Goal: Information Seeking & Learning: Learn about a topic

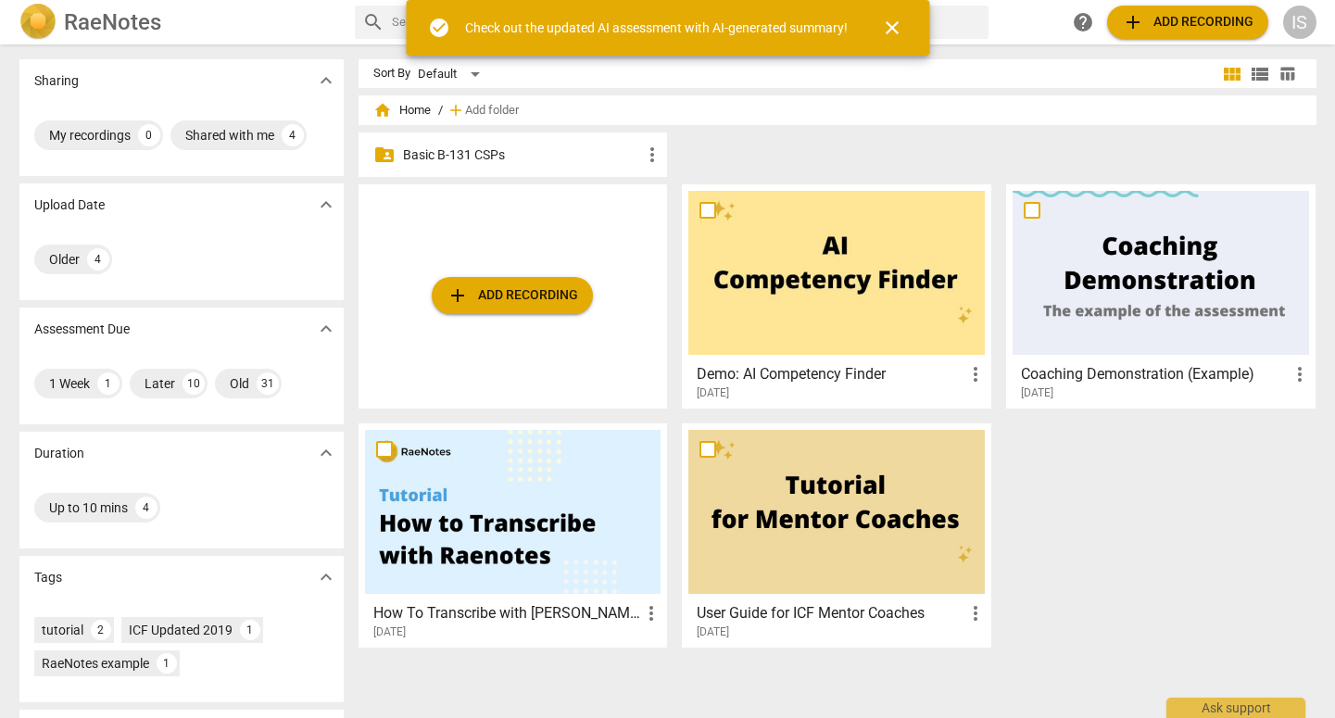
click at [471, 161] on p "Basic B-131 CSPs" at bounding box center [522, 155] width 239 height 19
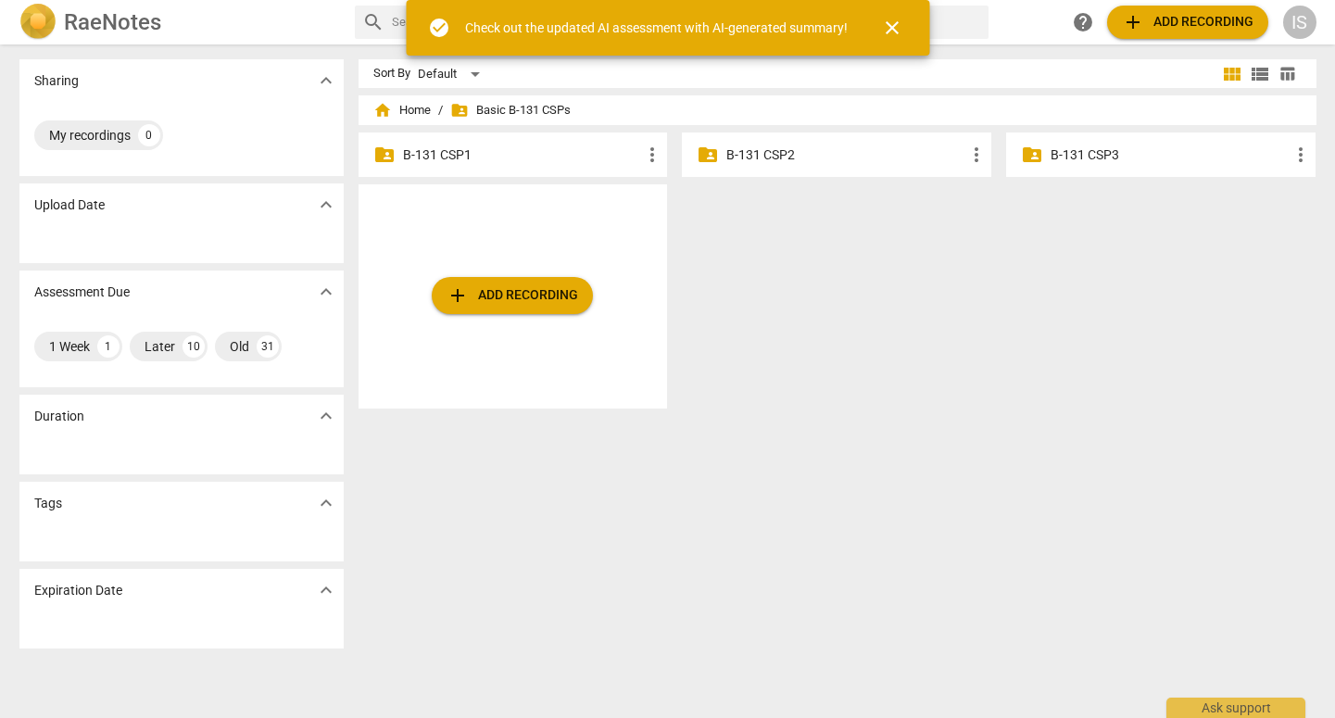
click at [805, 154] on p "B-131 CSP2" at bounding box center [846, 155] width 239 height 19
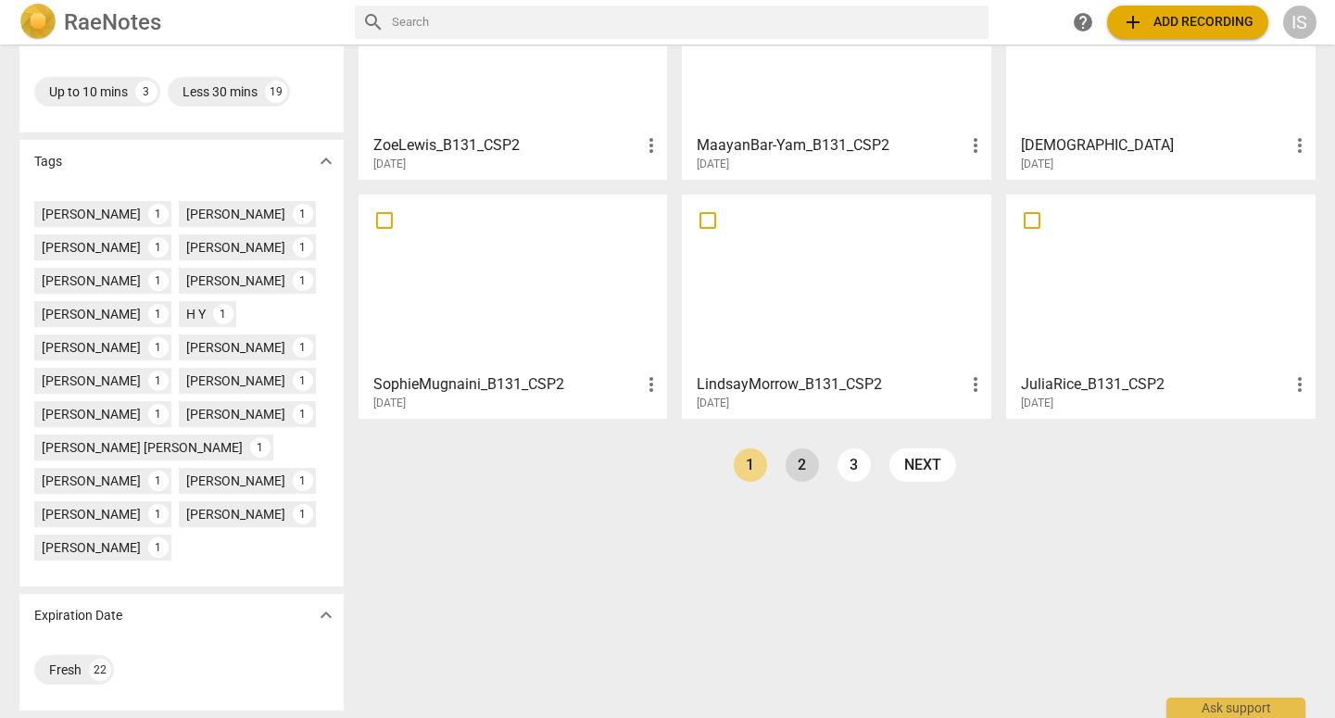
click at [799, 461] on link "2" at bounding box center [802, 465] width 33 height 33
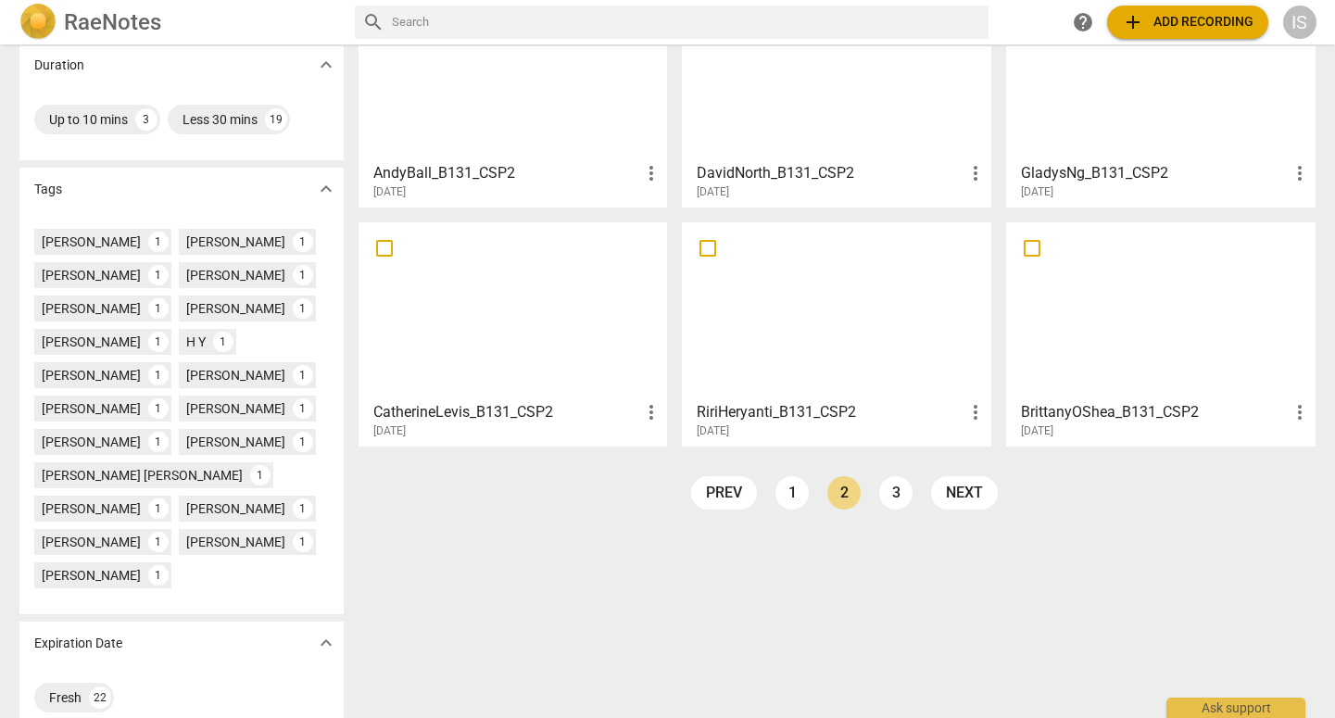
scroll to position [396, 0]
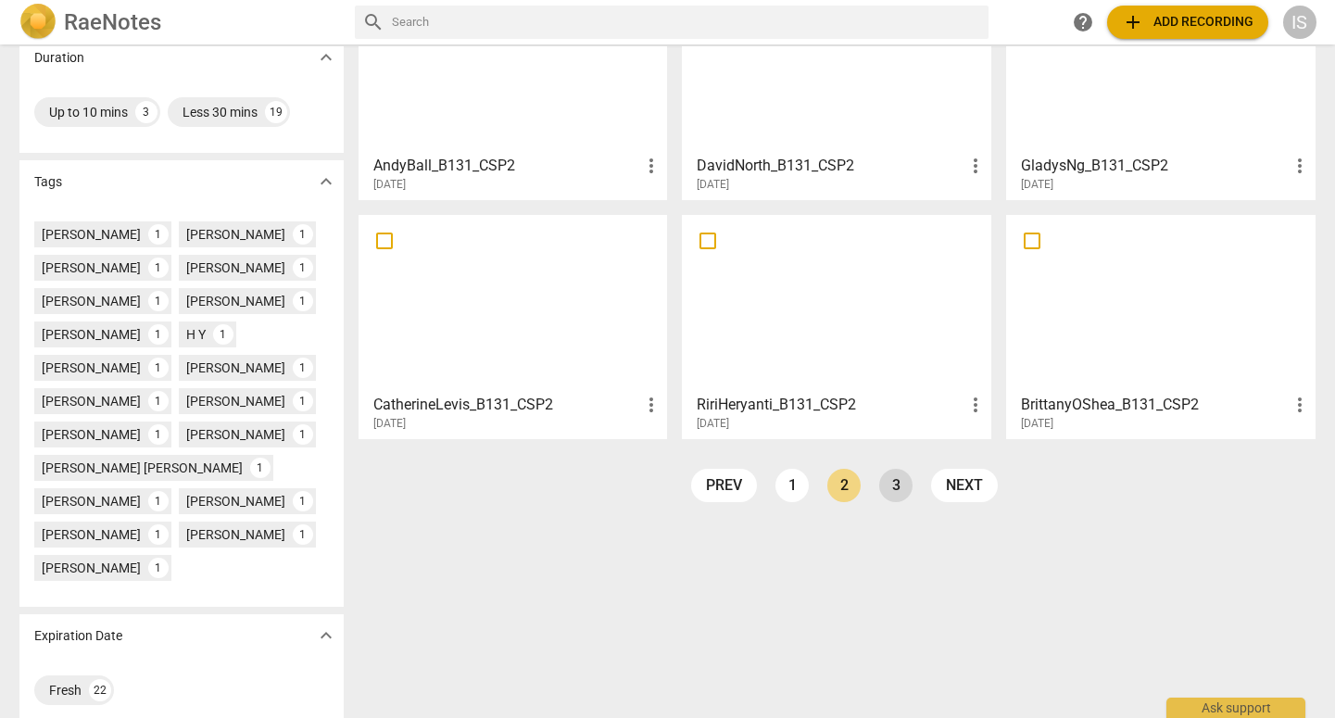
click at [898, 472] on link "3" at bounding box center [896, 485] width 33 height 33
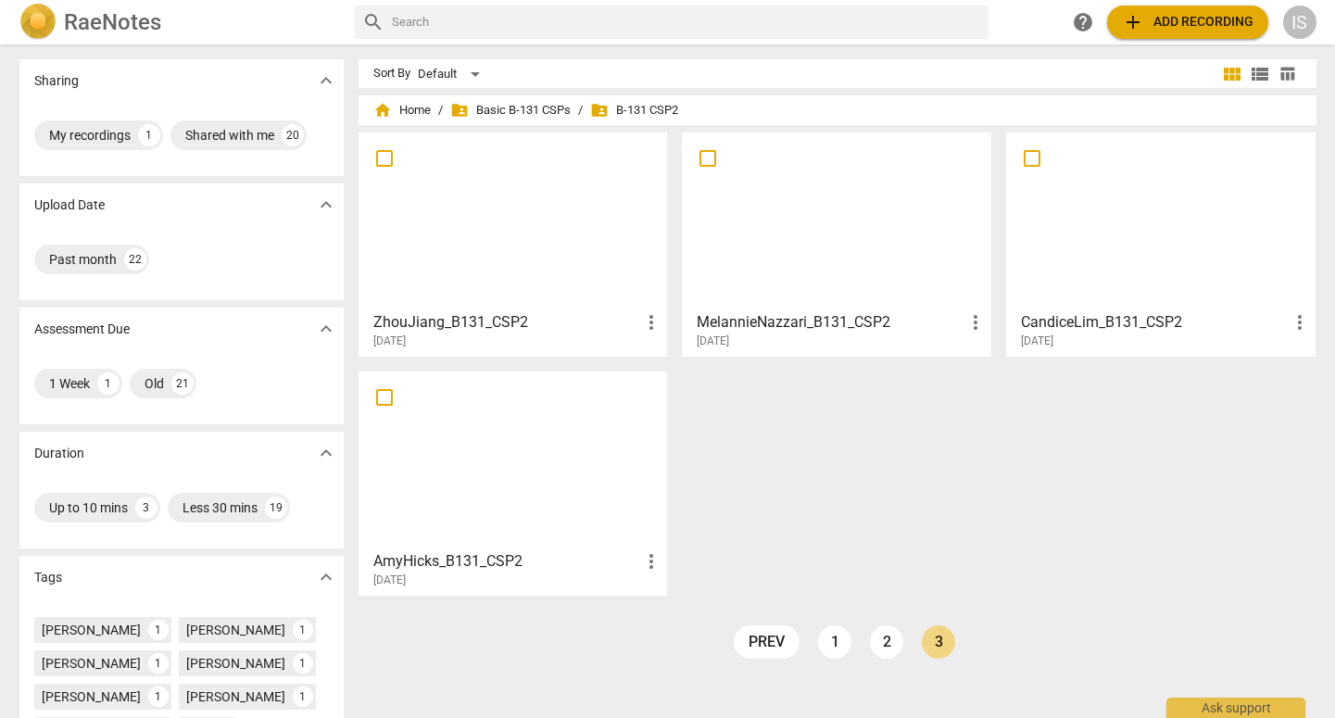
click at [604, 116] on span "folder_shared" at bounding box center [599, 110] width 19 height 19
click at [596, 108] on span "folder_shared" at bounding box center [599, 110] width 19 height 19
click at [890, 650] on link "2" at bounding box center [886, 642] width 33 height 33
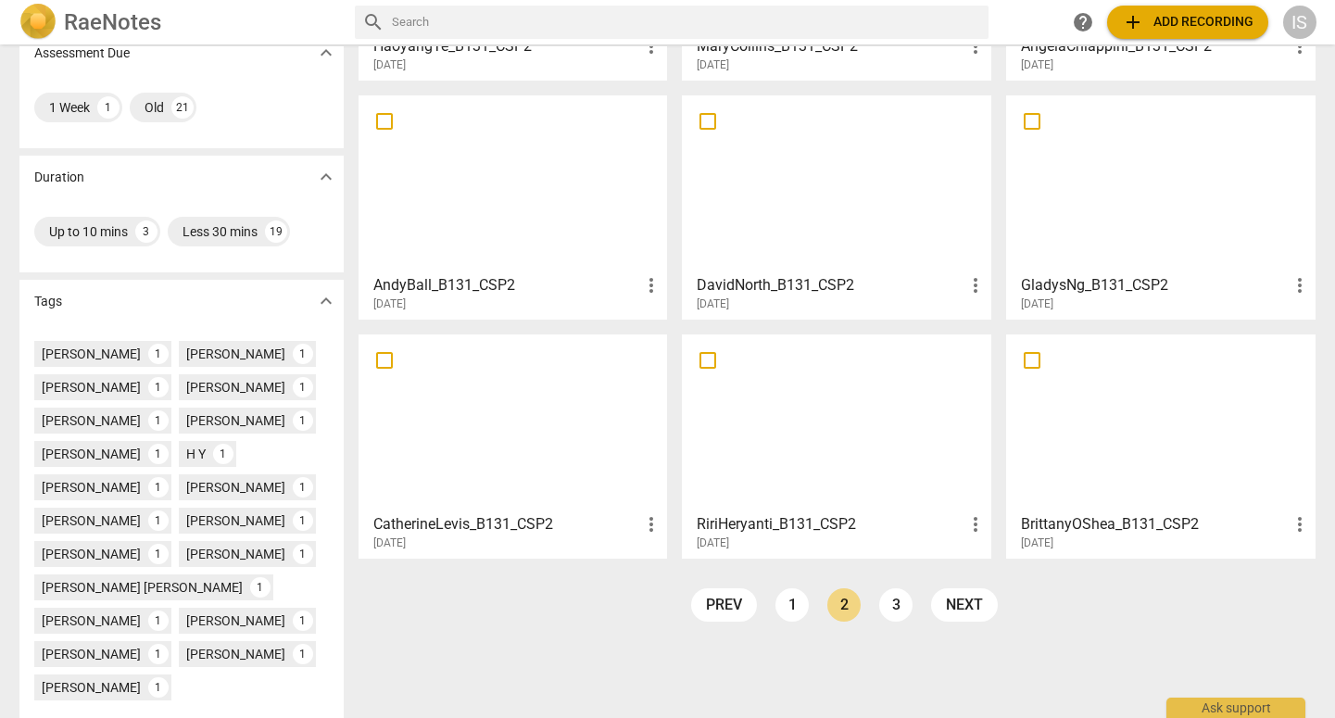
scroll to position [285, 0]
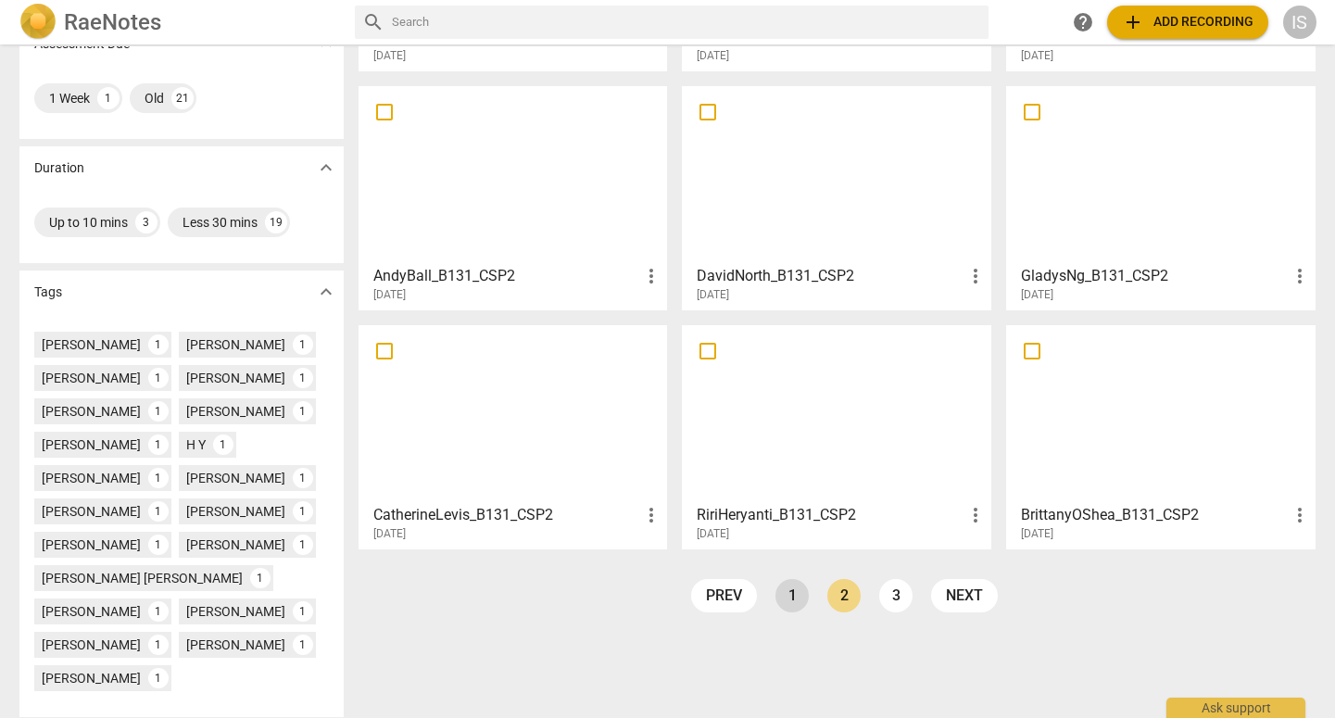
click at [804, 601] on link "1" at bounding box center [792, 595] width 33 height 33
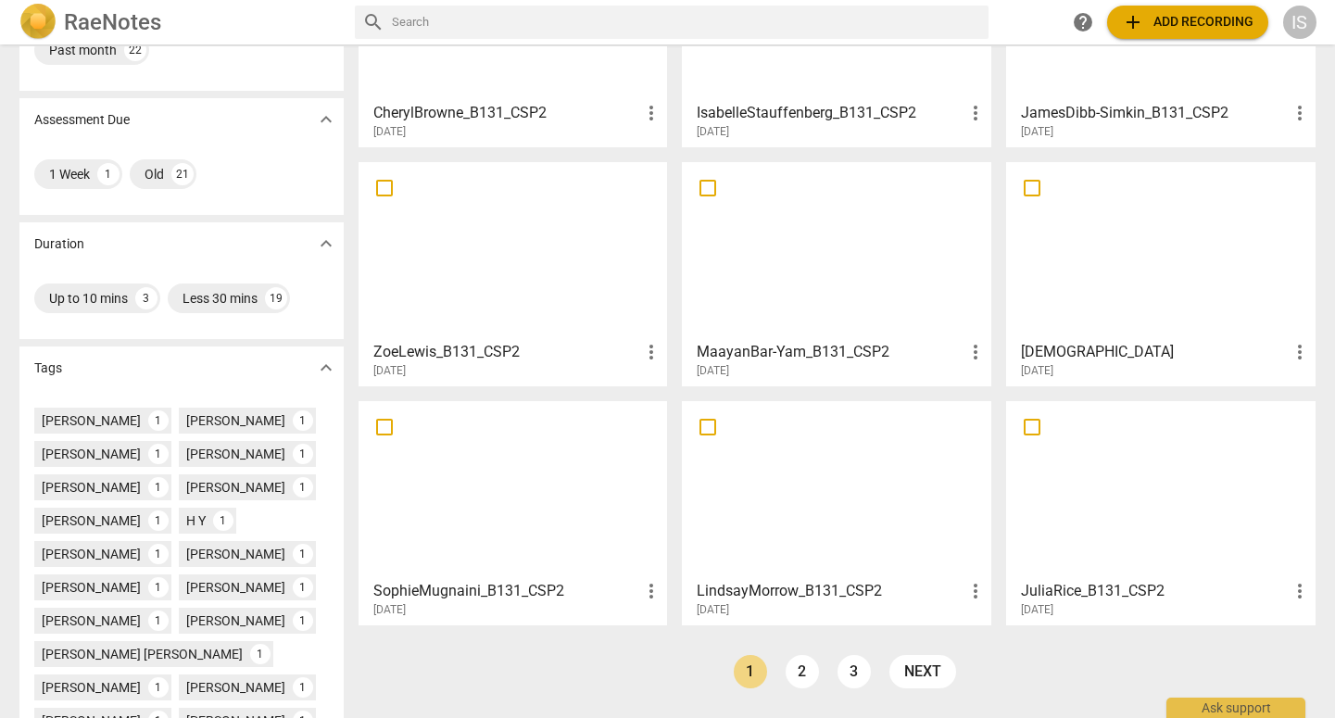
scroll to position [213, 0]
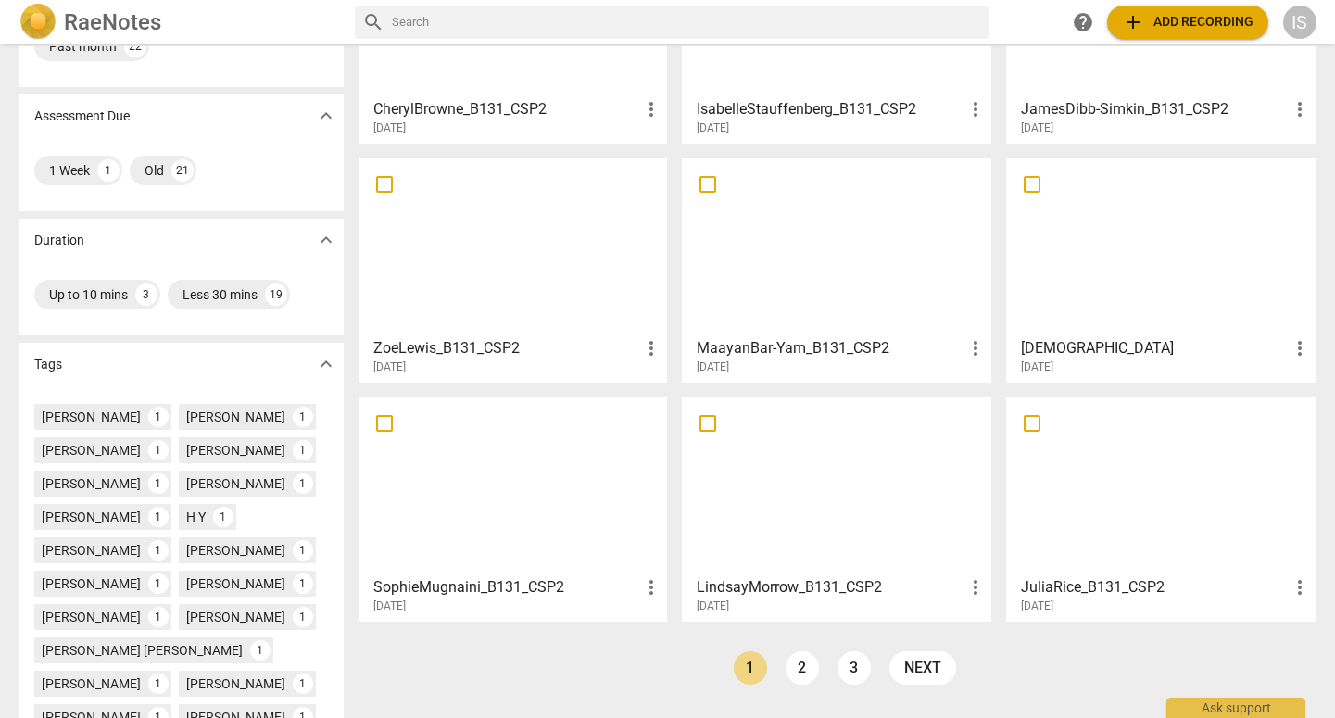
click at [1146, 247] on div at bounding box center [1161, 247] width 297 height 164
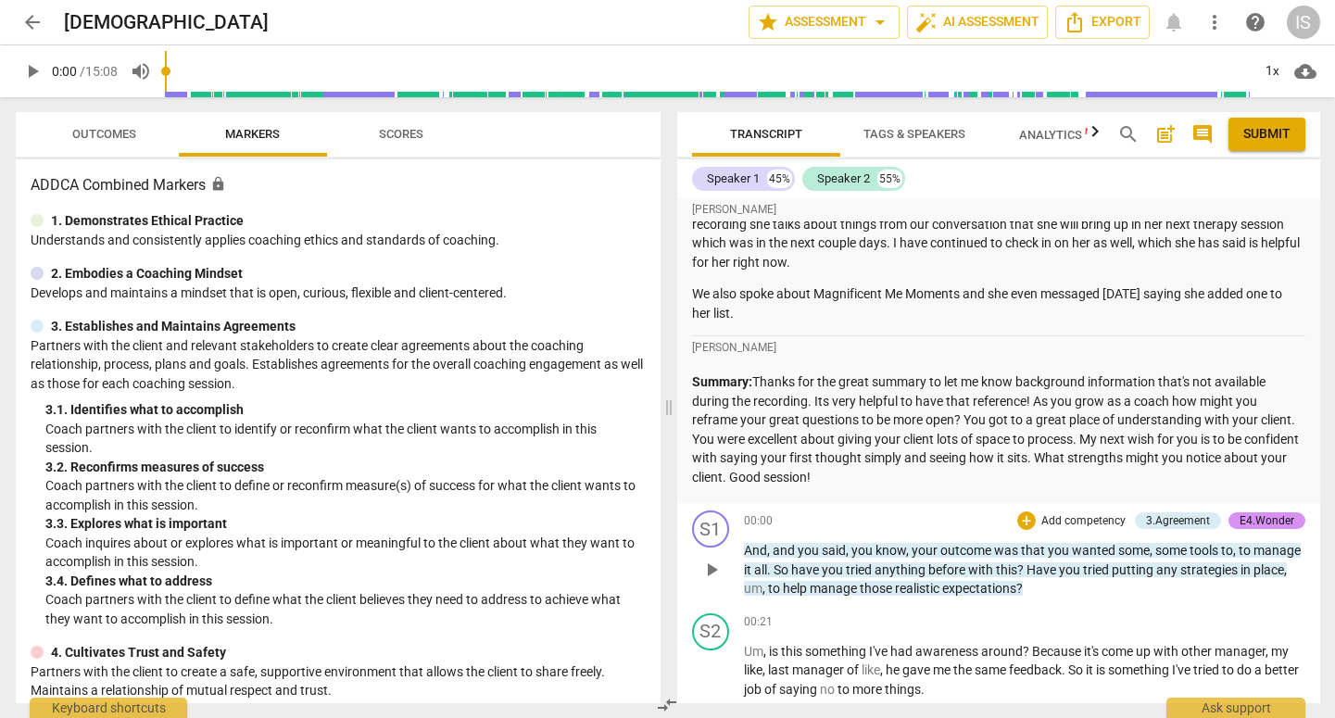
scroll to position [171, 0]
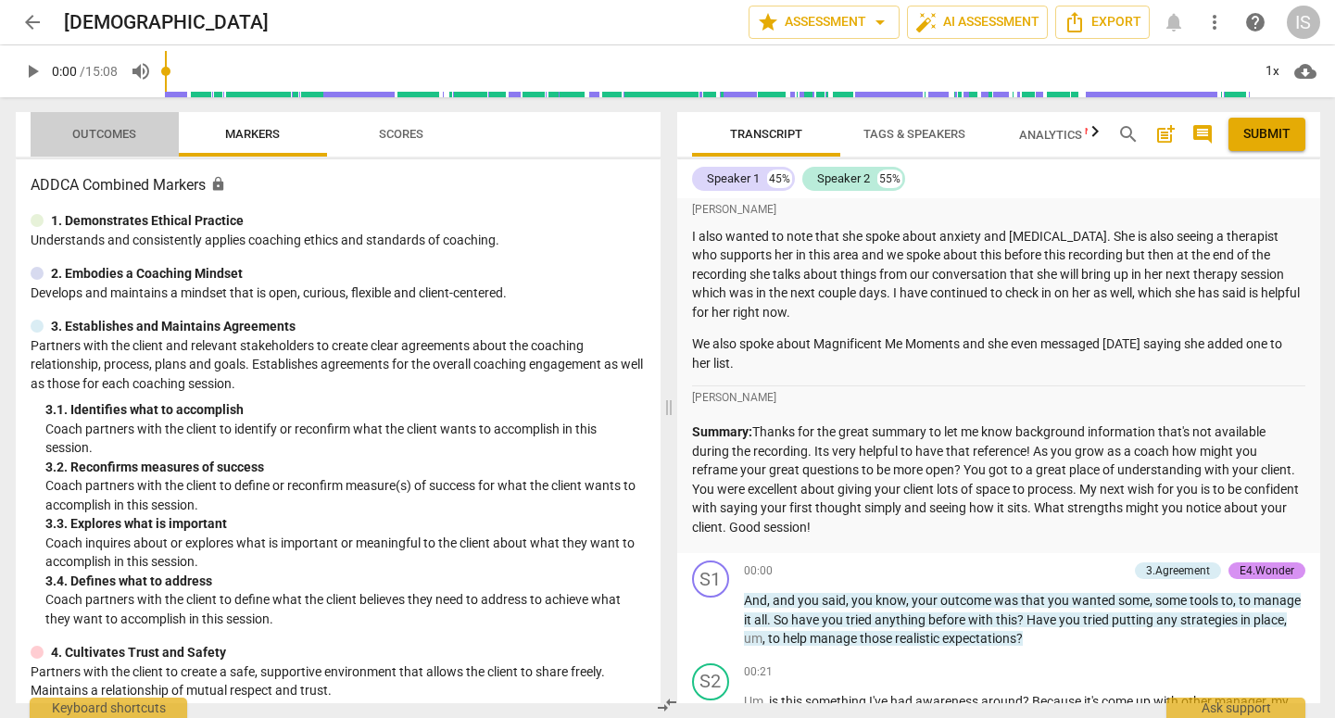
click at [112, 147] on button "Outcomes" at bounding box center [105, 134] width 148 height 44
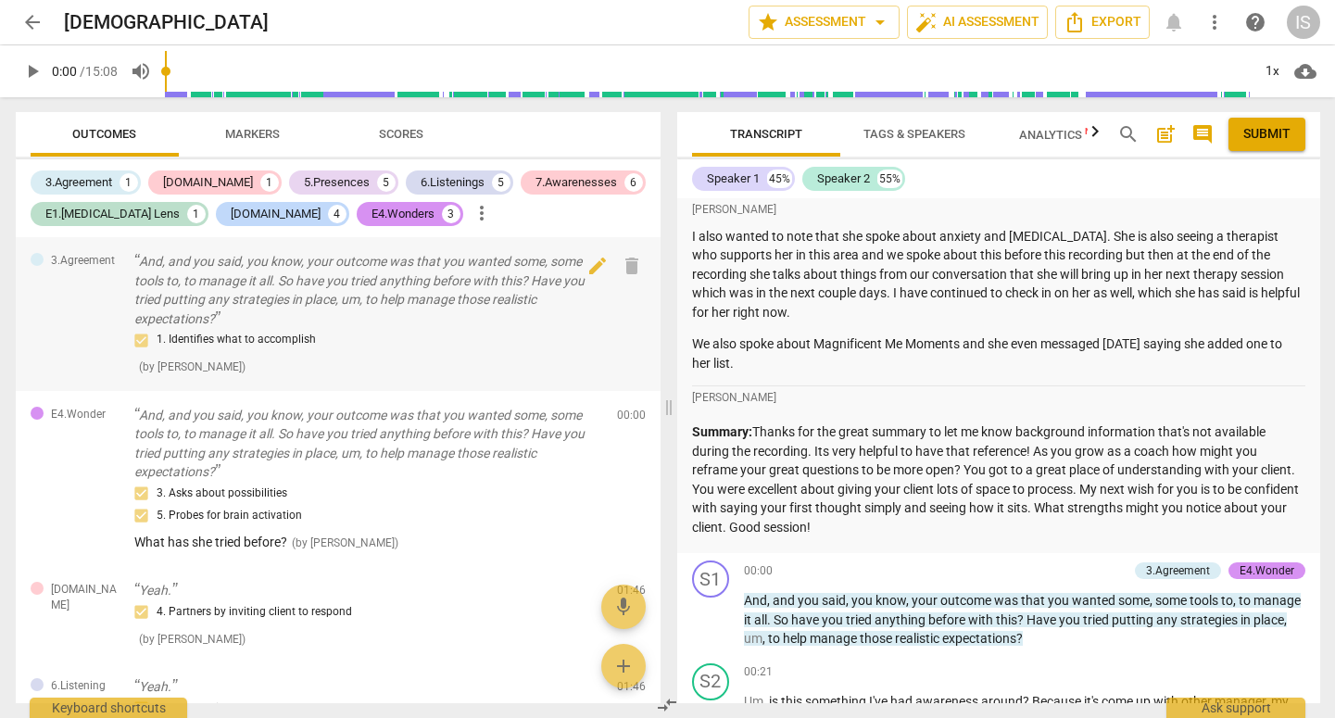
click at [374, 314] on p "And, and you said, you know, your outcome was that you wanted some, some tools …" at bounding box center [368, 290] width 468 height 76
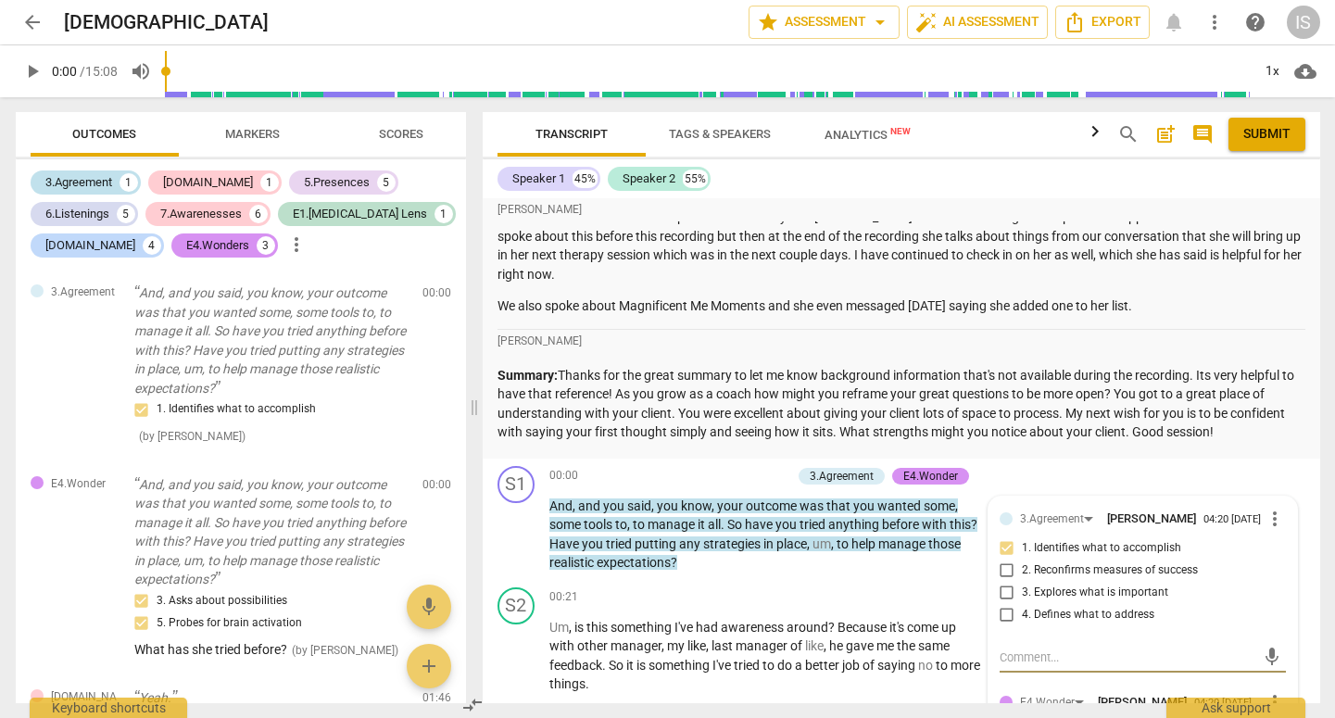
click at [83, 176] on div "3.Agreement" at bounding box center [78, 182] width 67 height 19
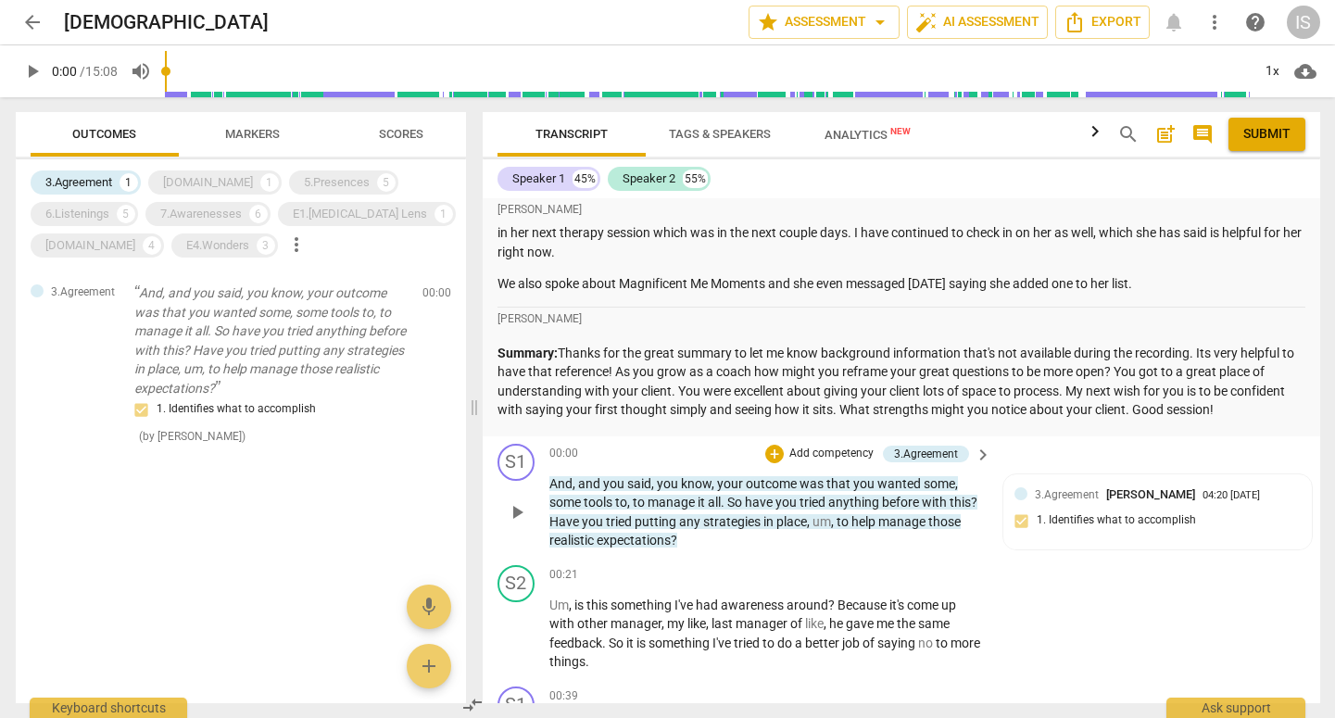
scroll to position [195, 0]
click at [201, 186] on div "[DOMAIN_NAME]" at bounding box center [208, 182] width 90 height 19
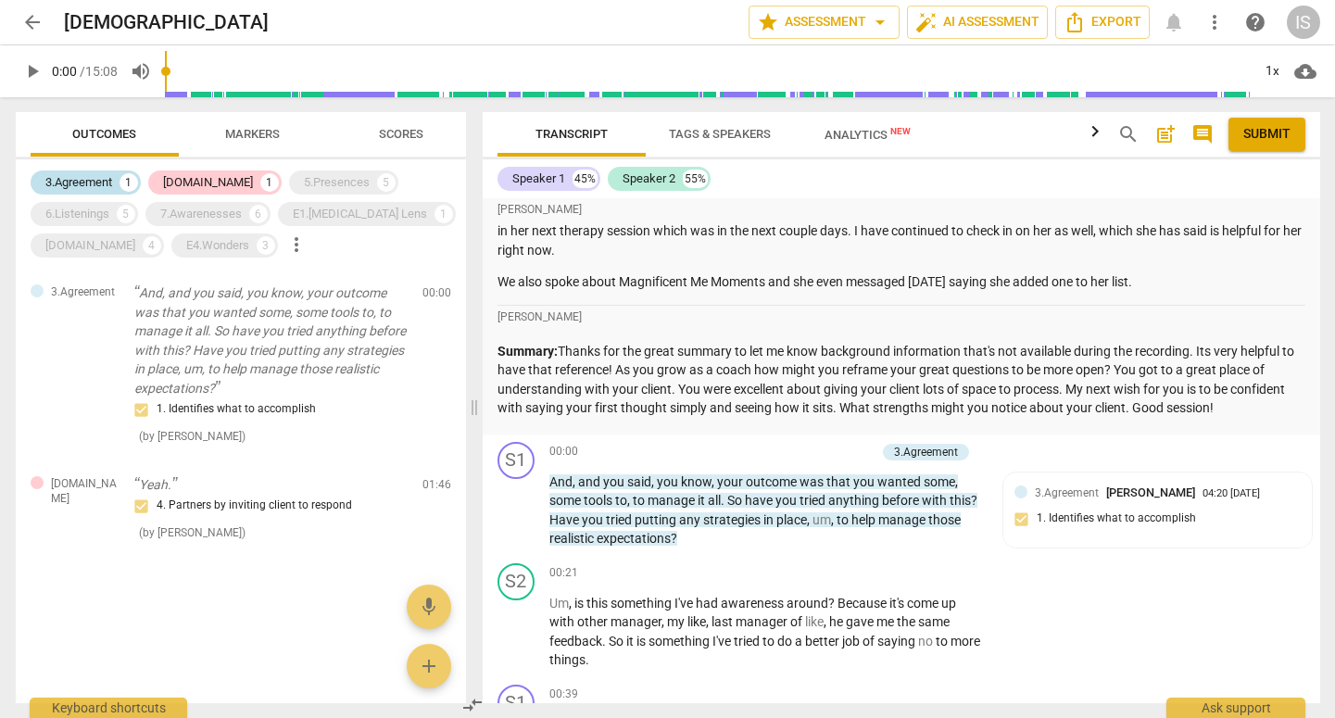
click at [101, 177] on div "3.Agreement" at bounding box center [78, 182] width 67 height 19
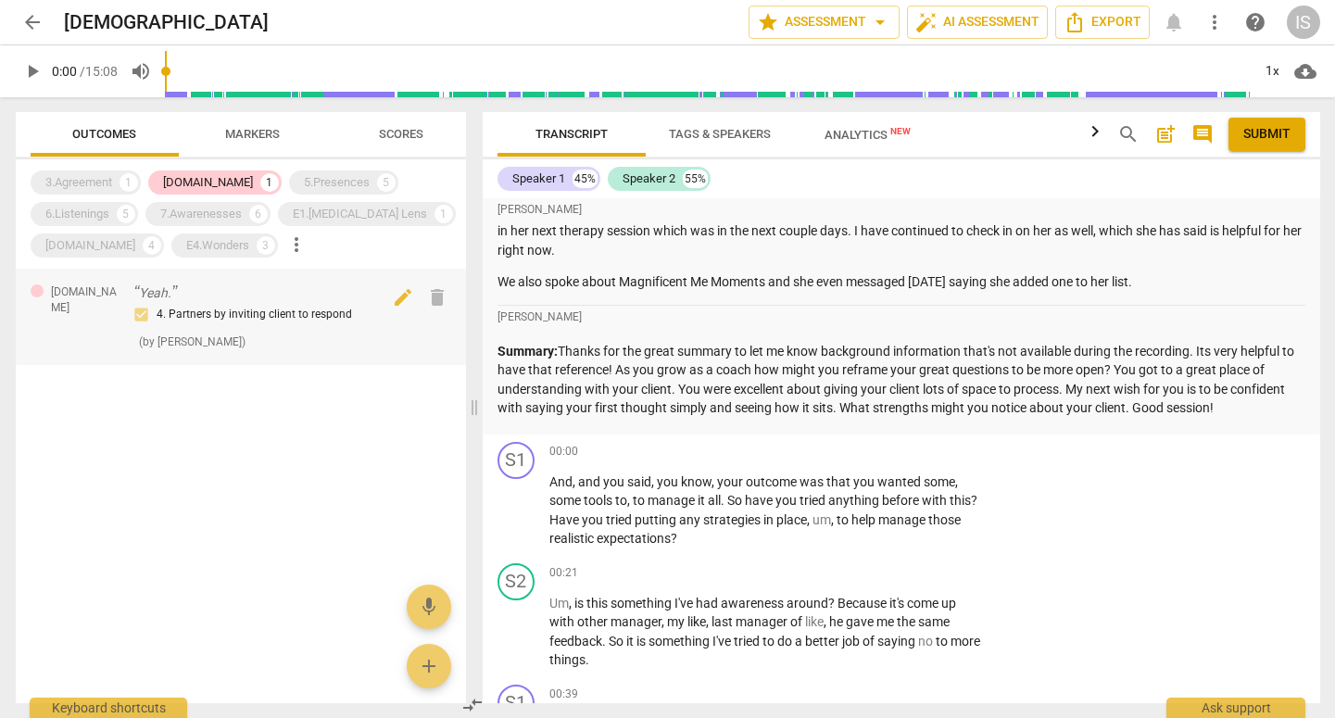
click at [247, 296] on p "Yeah." at bounding box center [270, 293] width 273 height 19
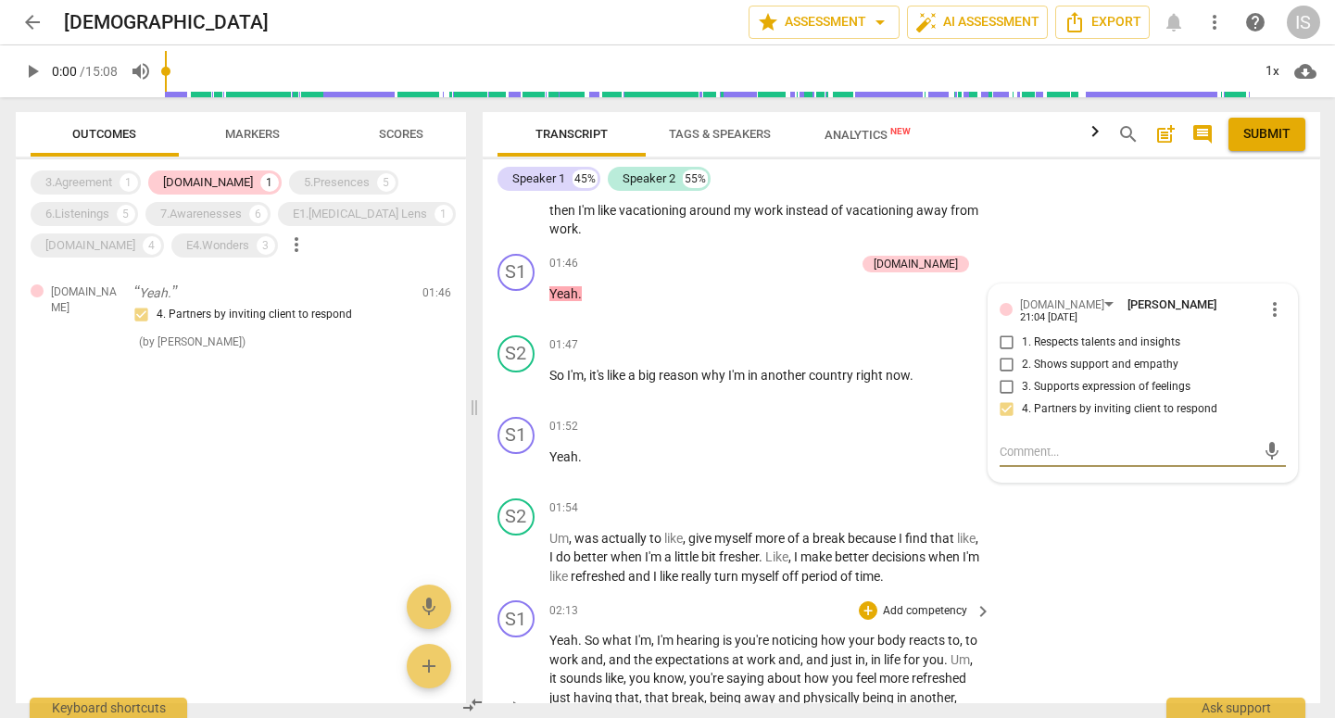
scroll to position [1130, 0]
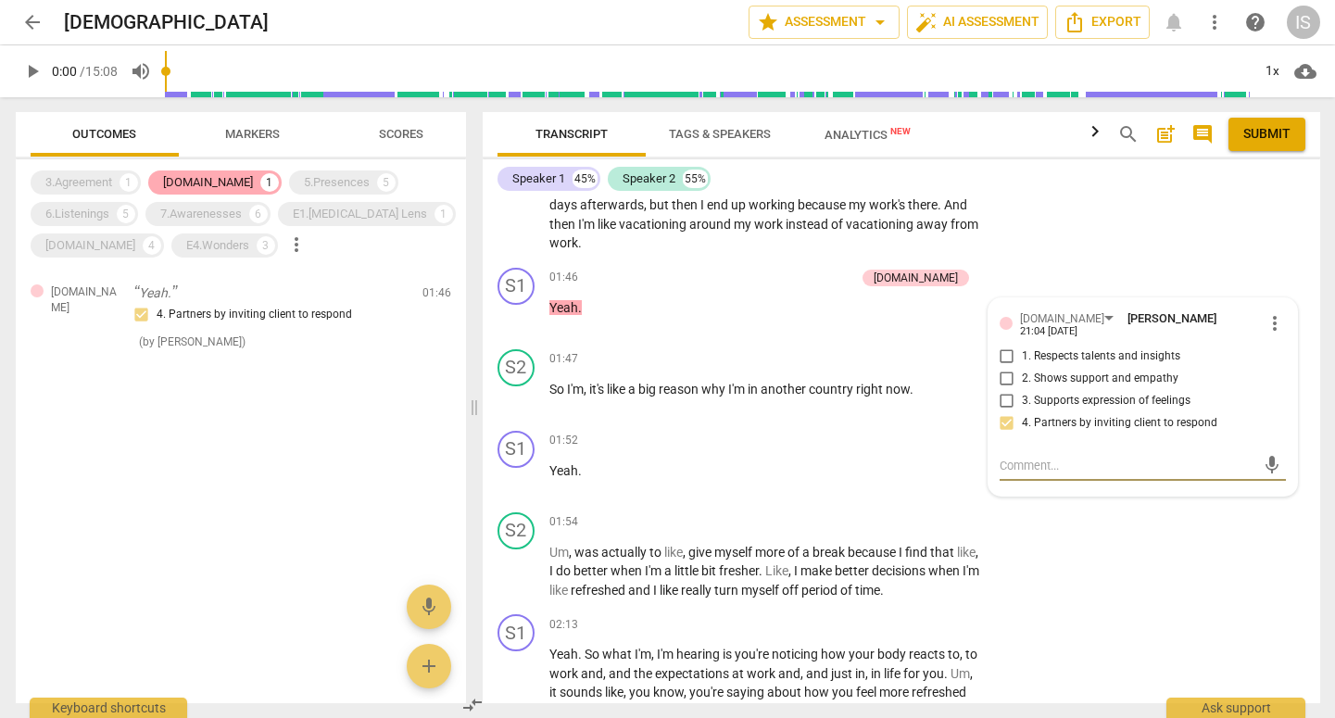
click at [200, 185] on div "[DOMAIN_NAME]" at bounding box center [208, 182] width 90 height 19
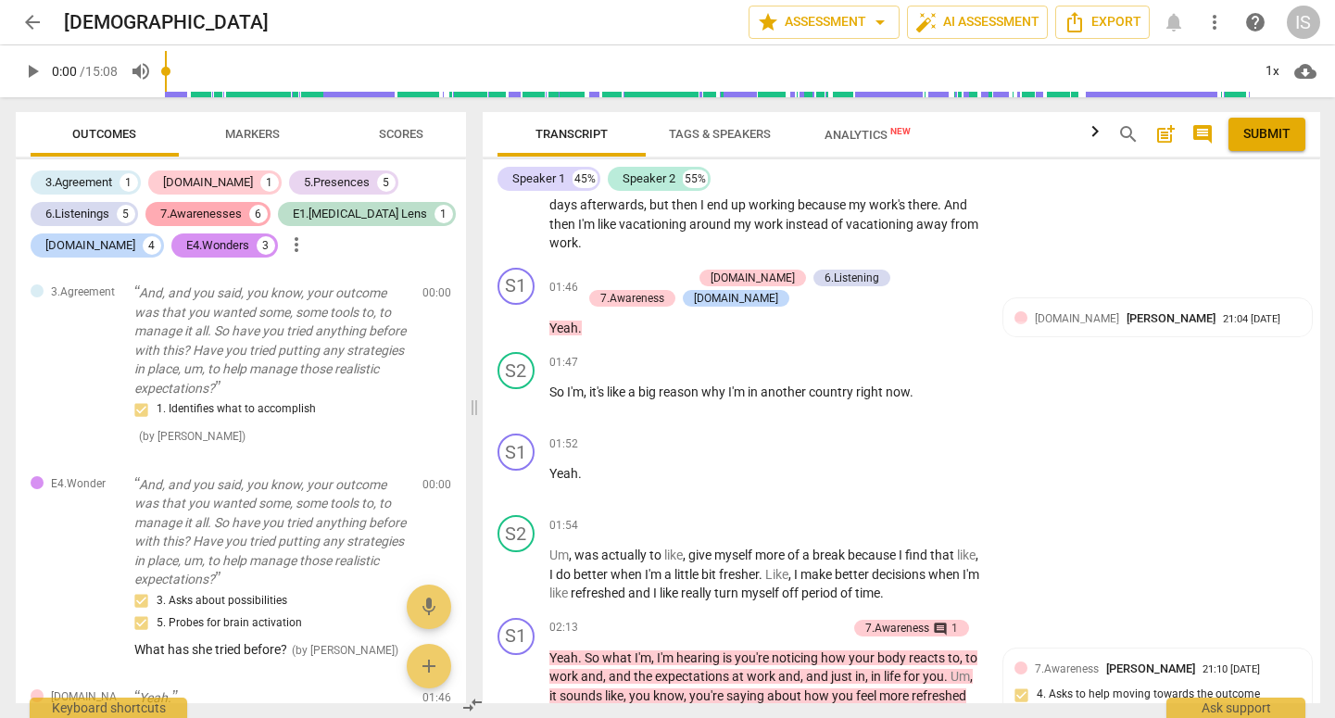
click at [197, 217] on div "7.Awarenesses" at bounding box center [201, 214] width 82 height 19
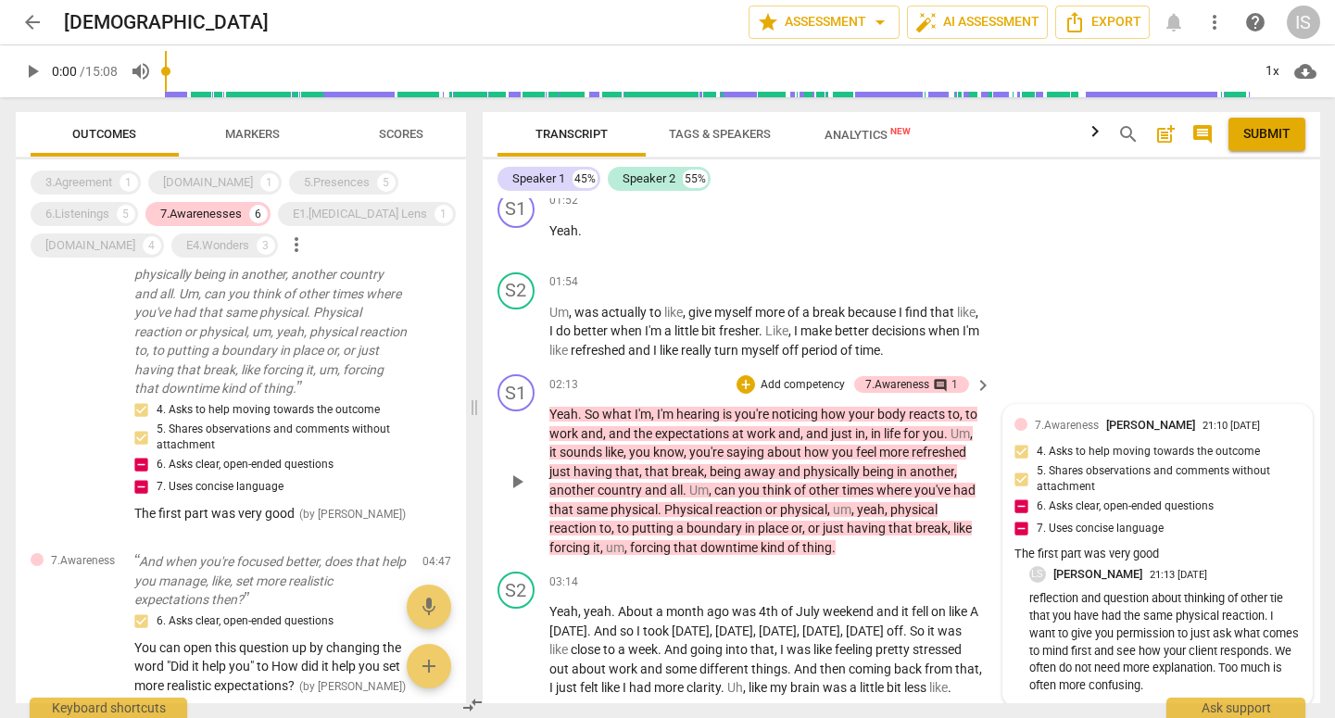
scroll to position [1396, 0]
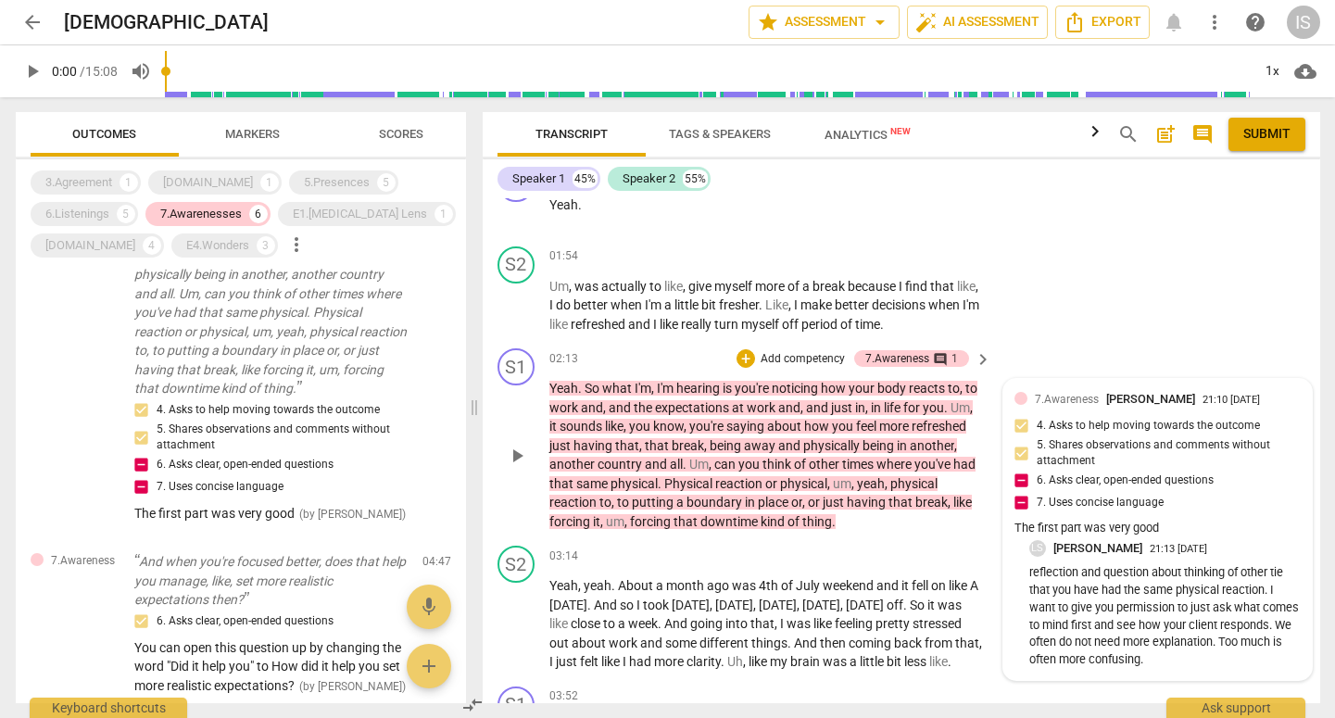
click at [1094, 573] on p "reflection and question about thinking of other tie that you have had the same …" at bounding box center [1166, 616] width 272 height 105
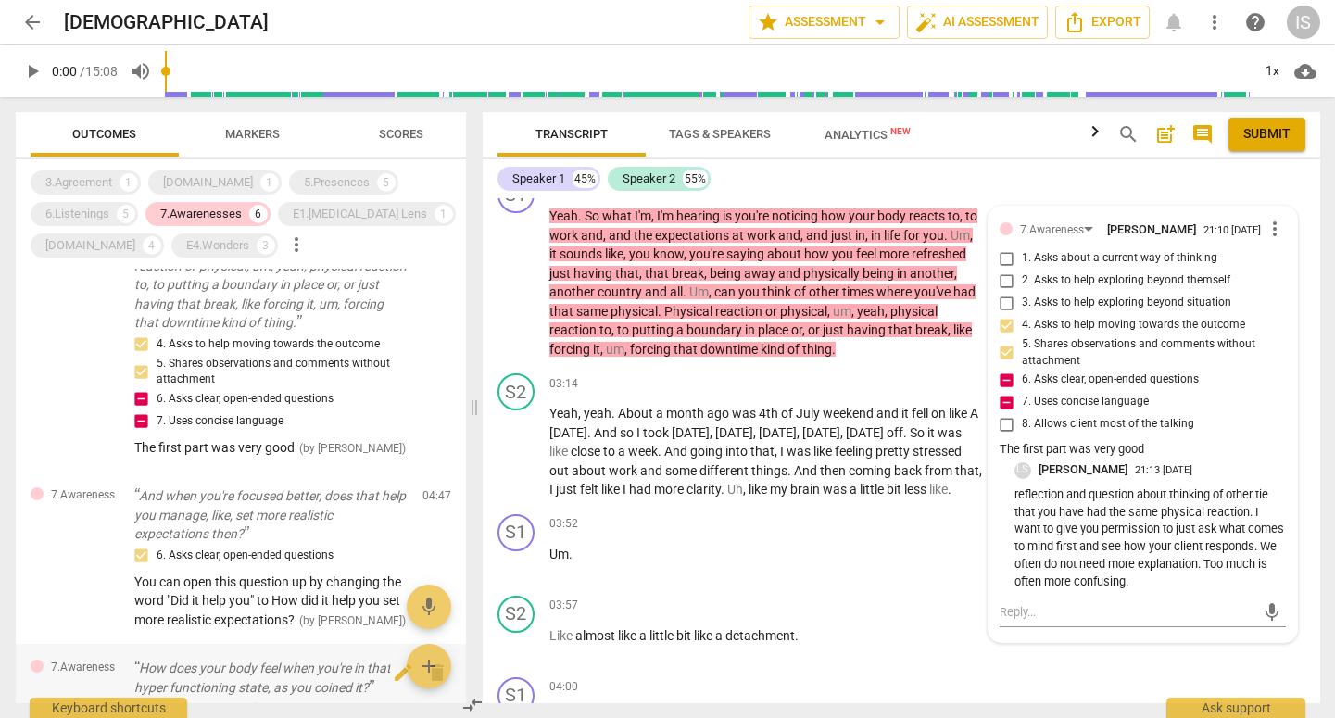
scroll to position [282, 0]
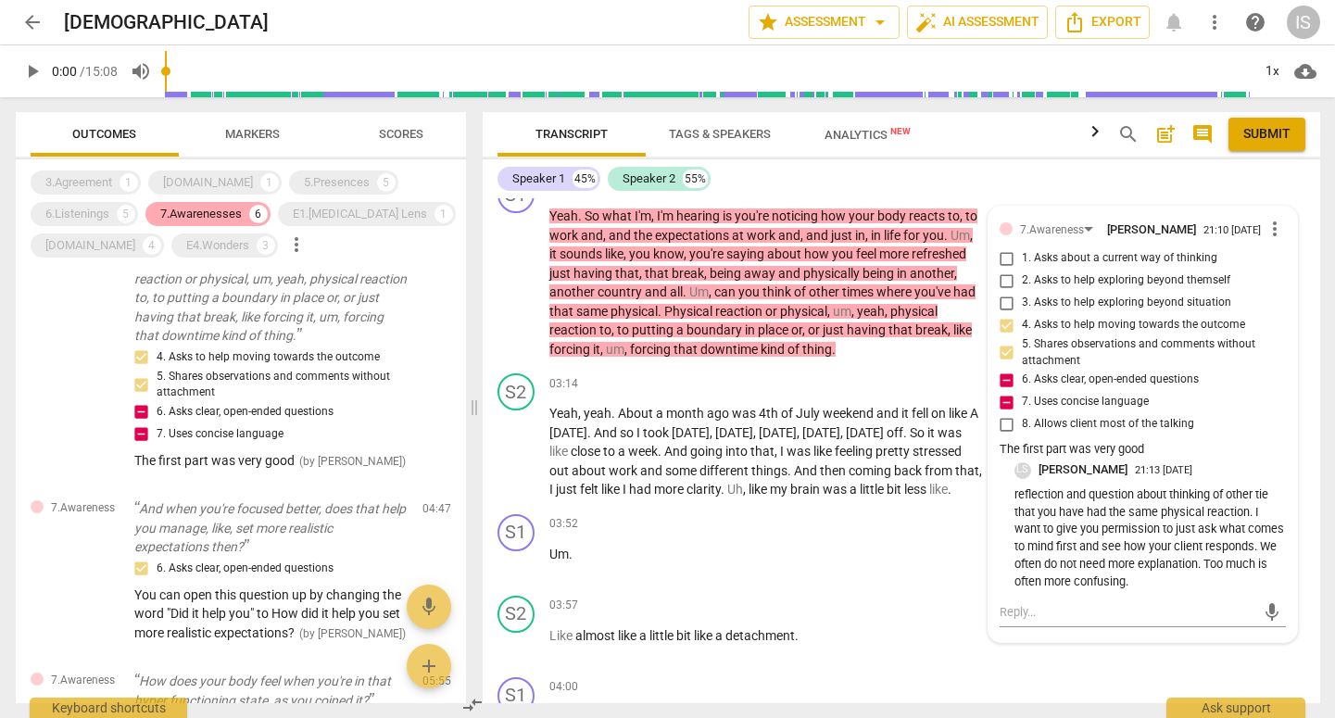
click at [229, 208] on div "7.Awarenesses" at bounding box center [201, 214] width 82 height 19
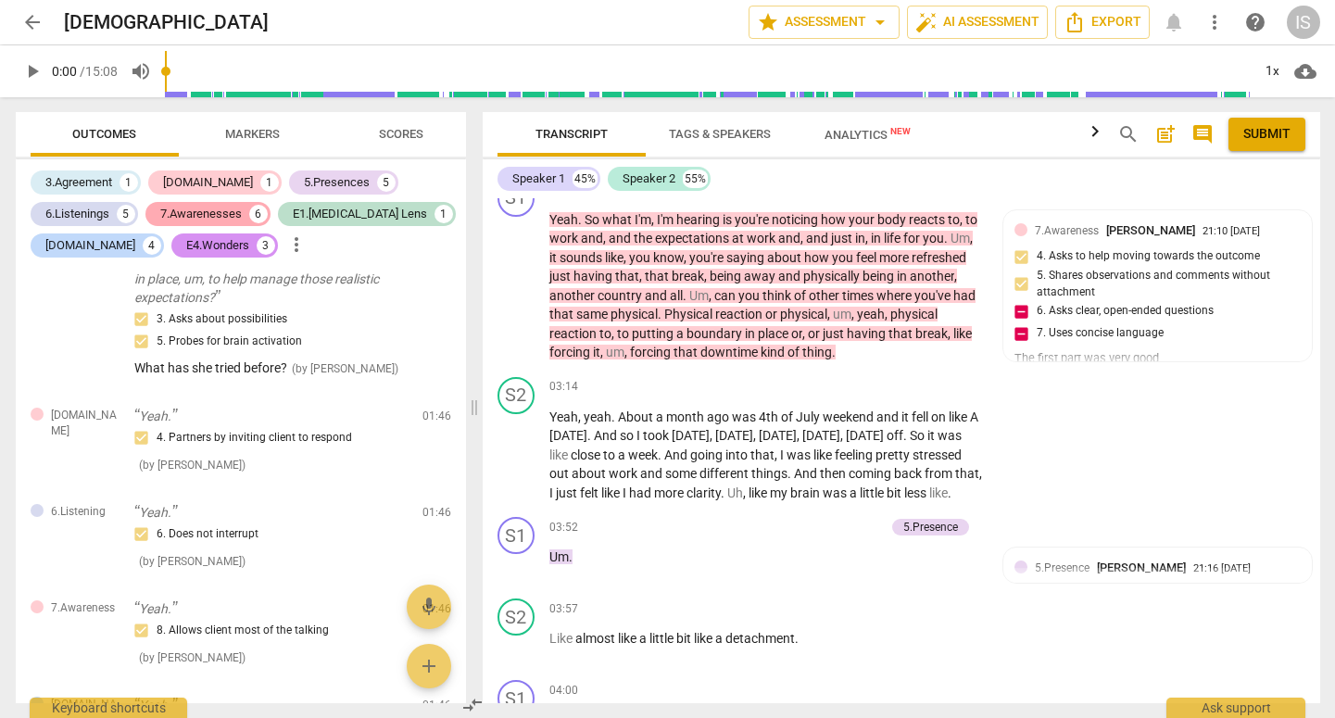
click at [239, 209] on div "7.Awarenesses" at bounding box center [201, 214] width 82 height 19
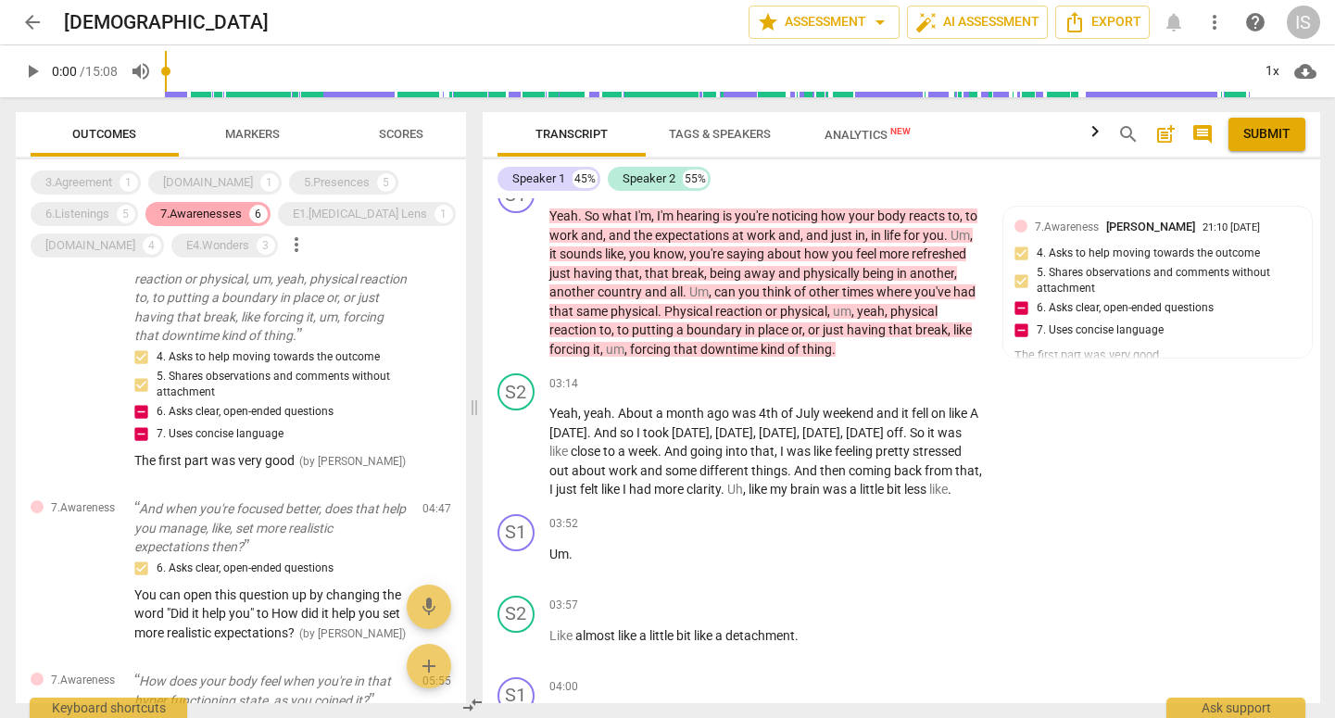
click at [242, 216] on div "7.Awarenesses" at bounding box center [201, 214] width 82 height 19
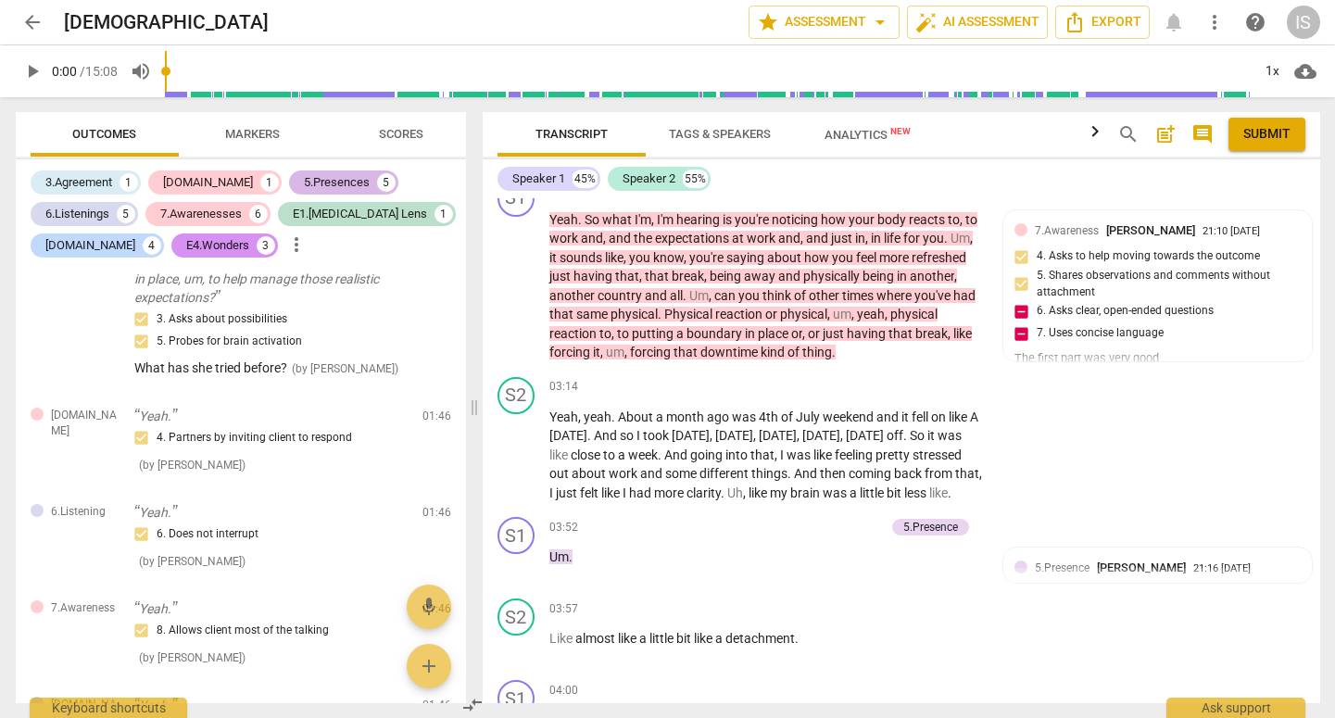
click at [304, 180] on div "5.Presences" at bounding box center [337, 182] width 66 height 19
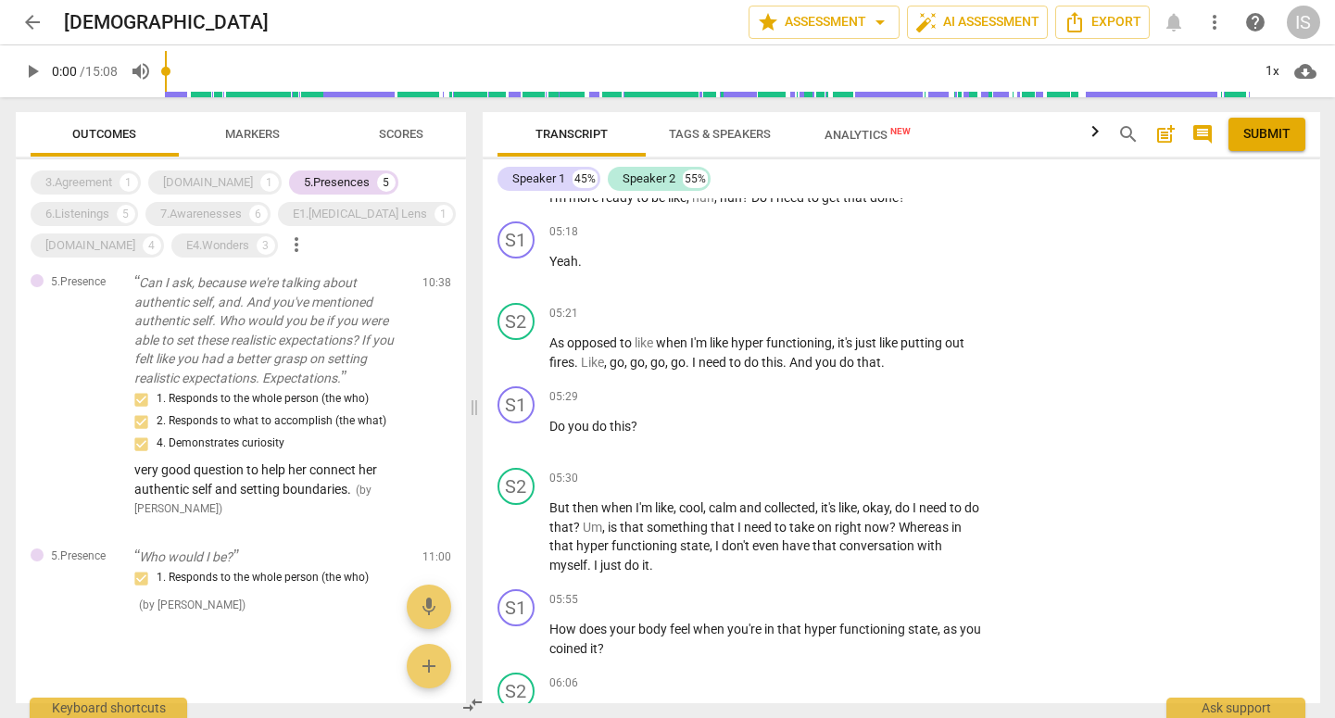
scroll to position [3091, 0]
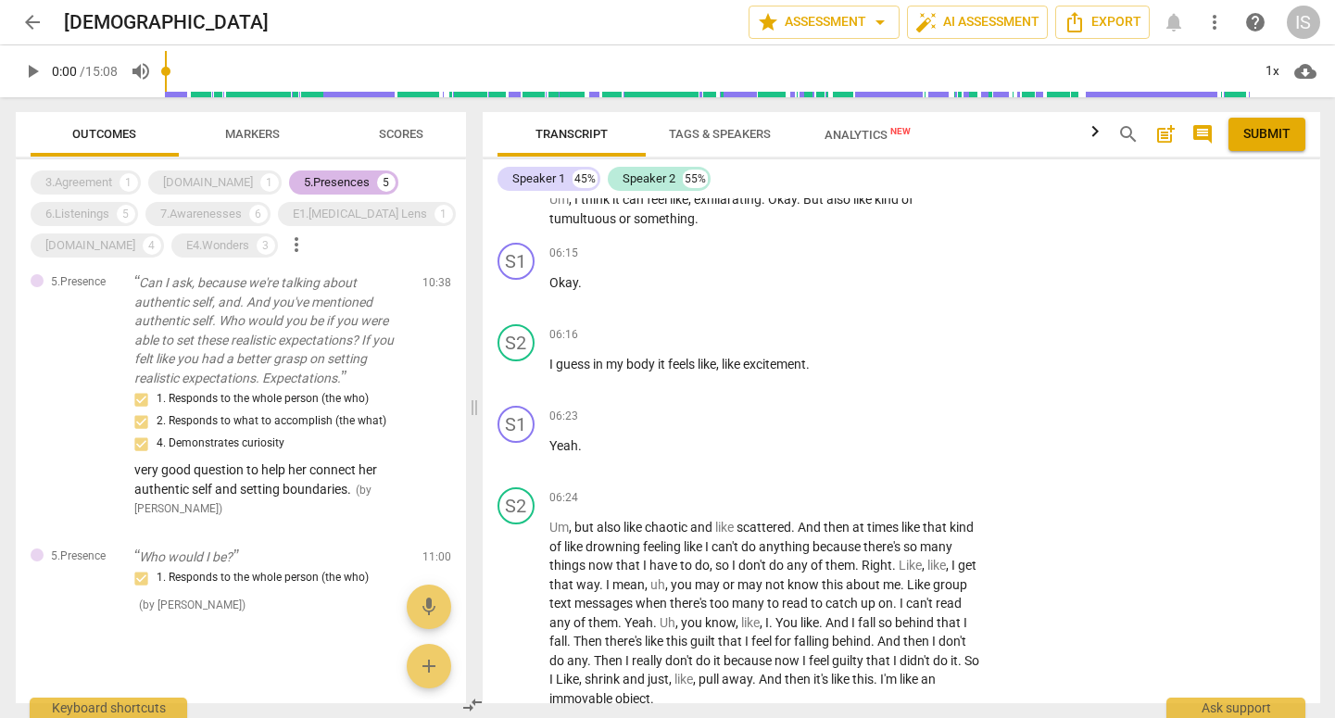
click at [314, 186] on div "5.Presences" at bounding box center [337, 182] width 66 height 19
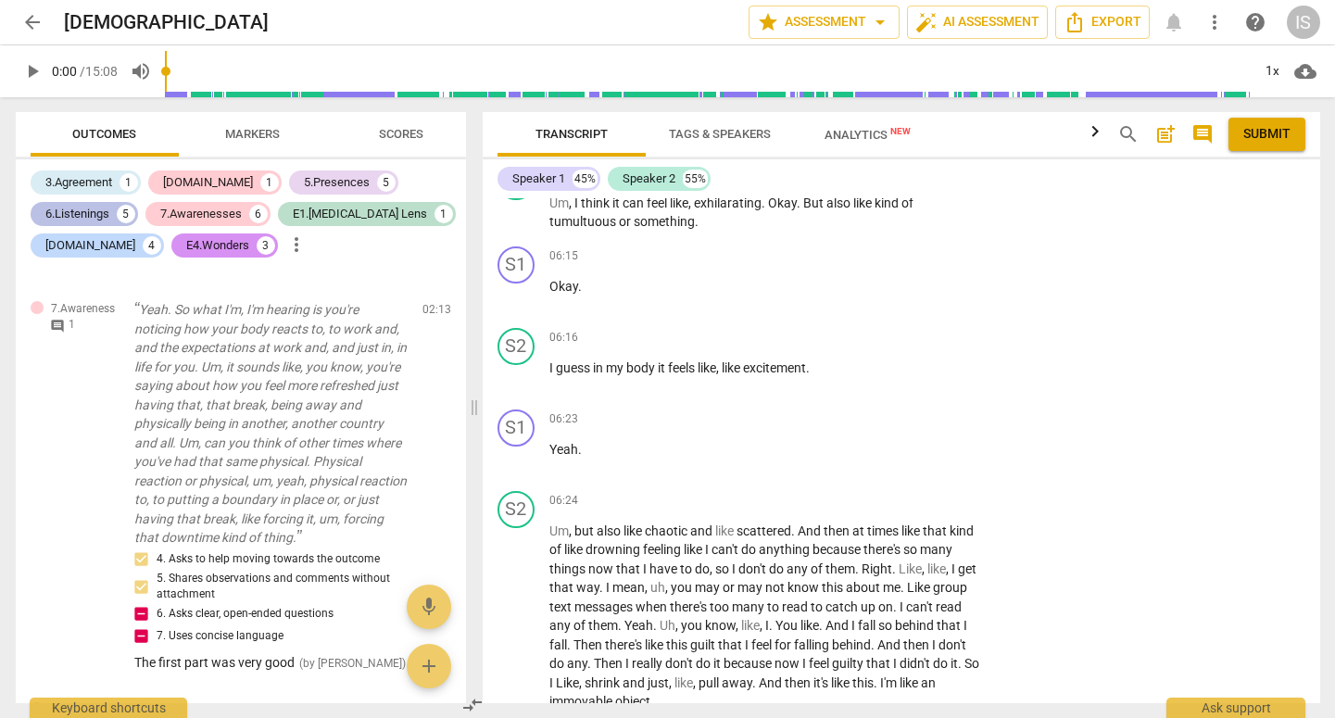
click at [92, 209] on div "6.Listenings" at bounding box center [77, 214] width 64 height 19
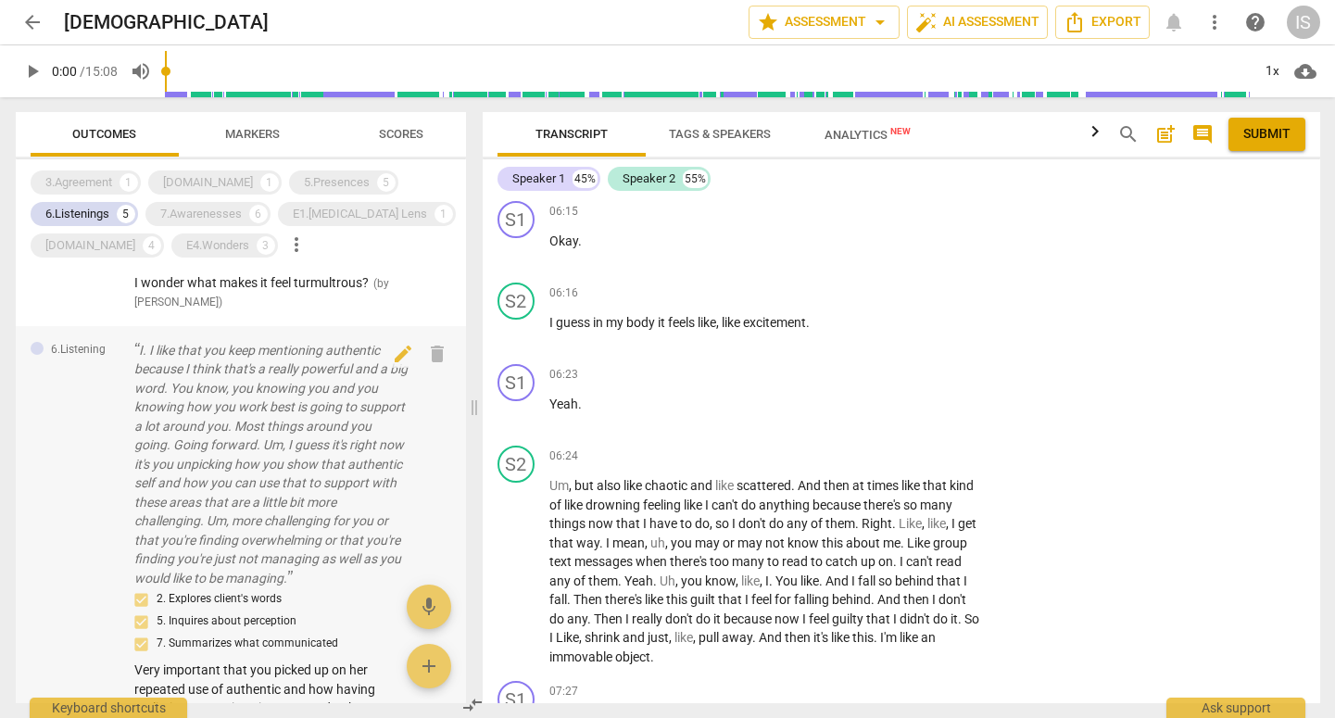
scroll to position [427, 0]
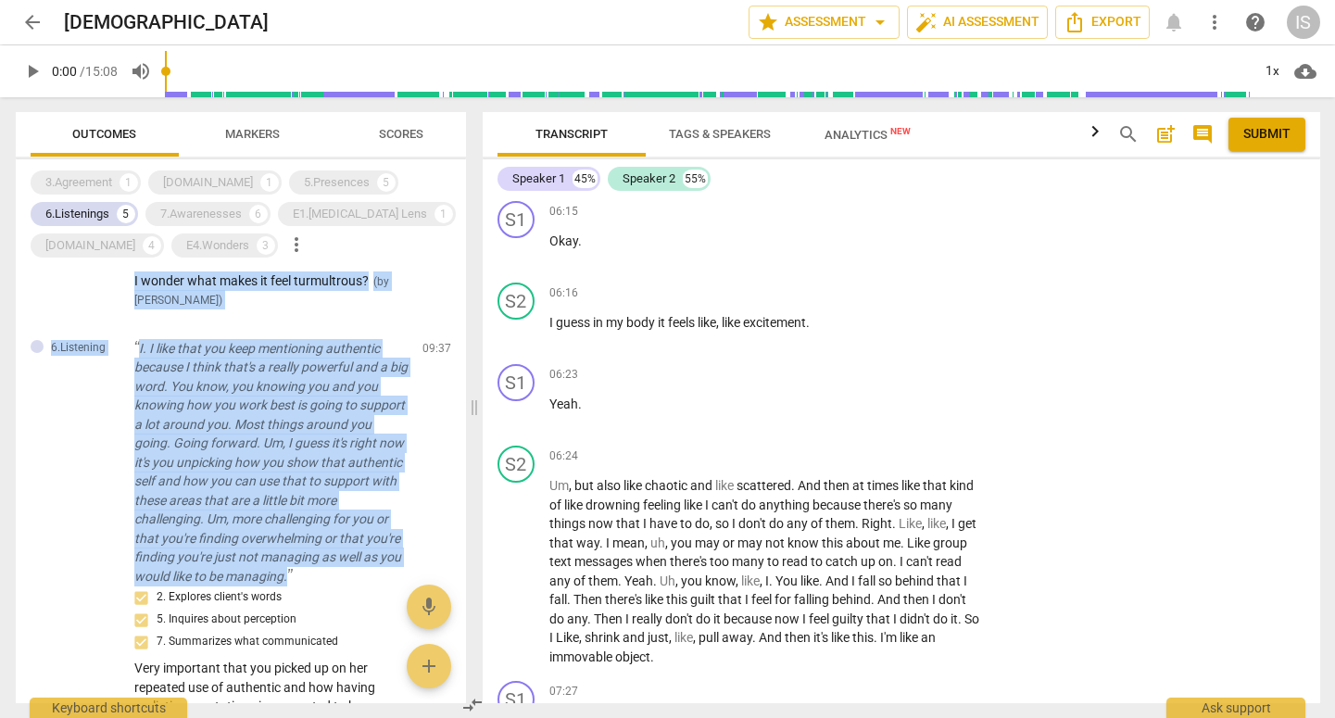
drag, startPoint x: 349, startPoint y: 563, endPoint x: 0, endPoint y: 69, distance: 605.1
click at [0, 69] on div "arrow_back KristenHassler_B131_CSP2 edit star Assessment arrow_drop_down auto_f…" at bounding box center [667, 359] width 1335 height 718
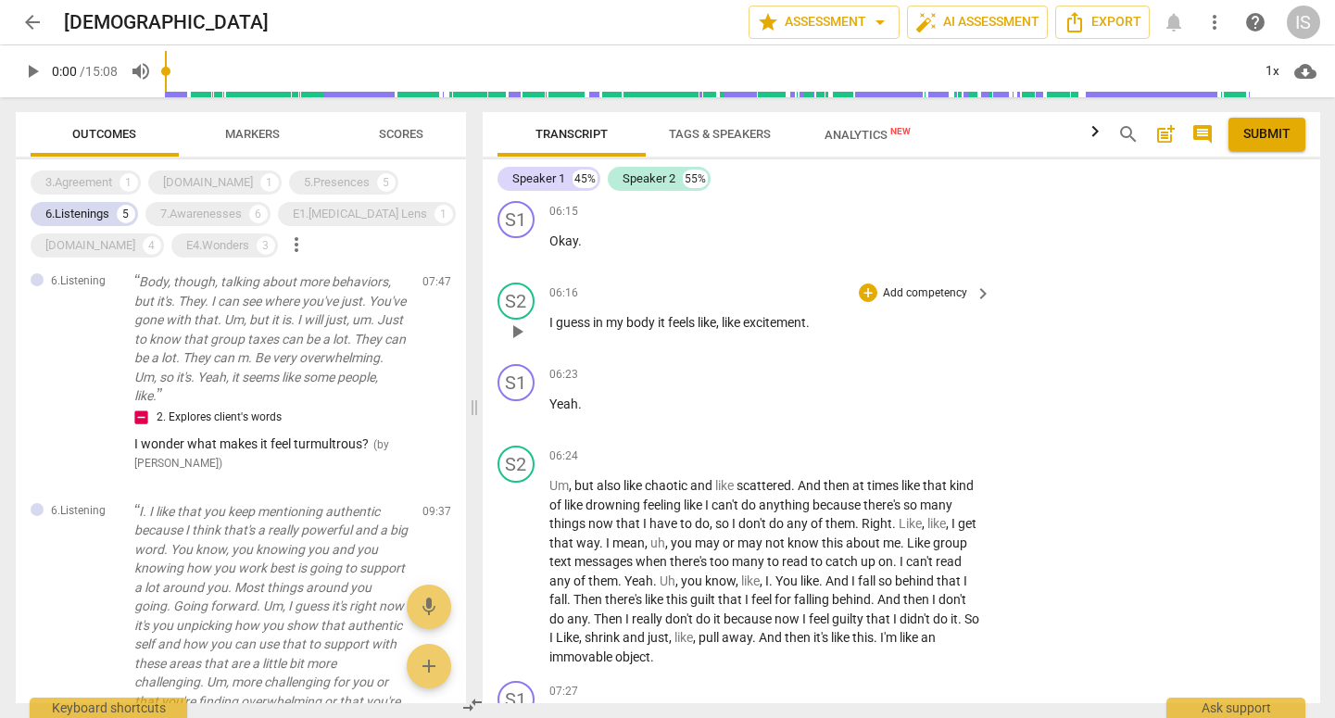
click at [570, 325] on div "06:16 + Add competency keyboard_arrow_right I guess in my body it feels like , …" at bounding box center [772, 316] width 445 height 67
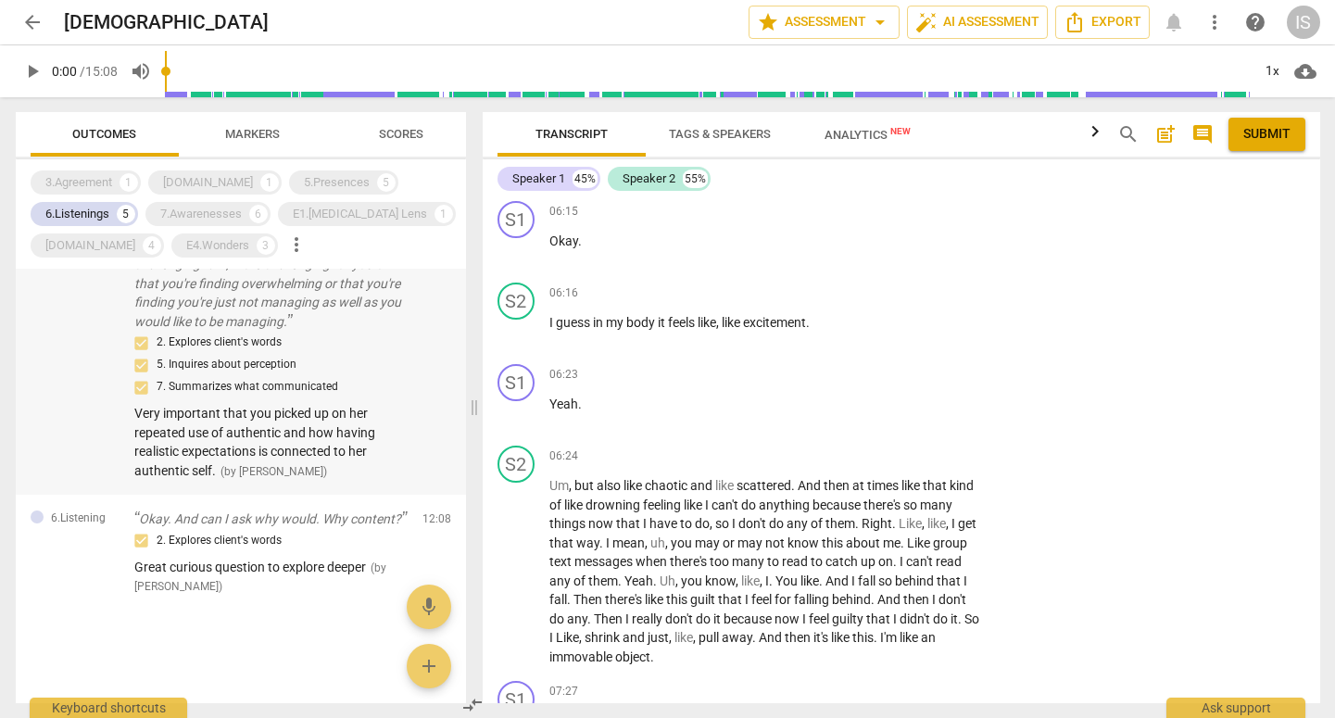
scroll to position [684, 0]
click at [339, 213] on div "E1.[MEDICAL_DATA] Lens" at bounding box center [360, 214] width 134 height 19
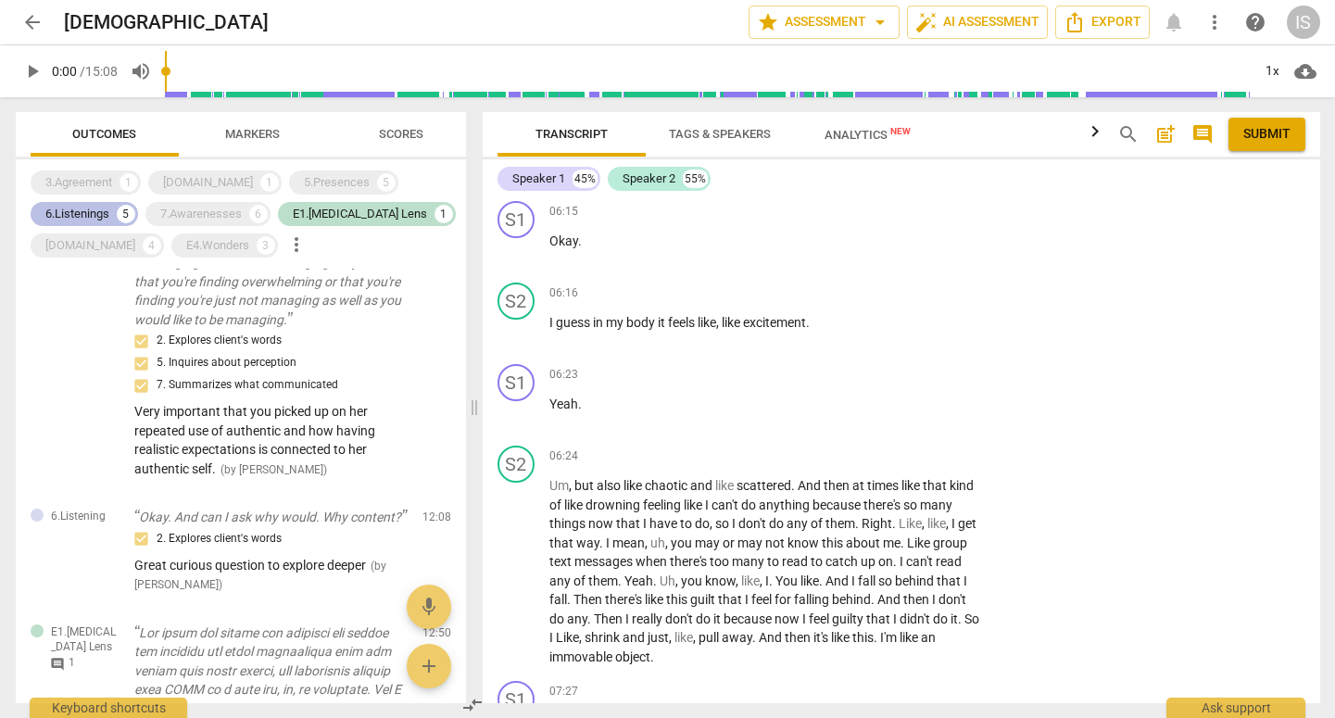
click at [111, 210] on div "6.Listenings 5" at bounding box center [85, 214] width 108 height 24
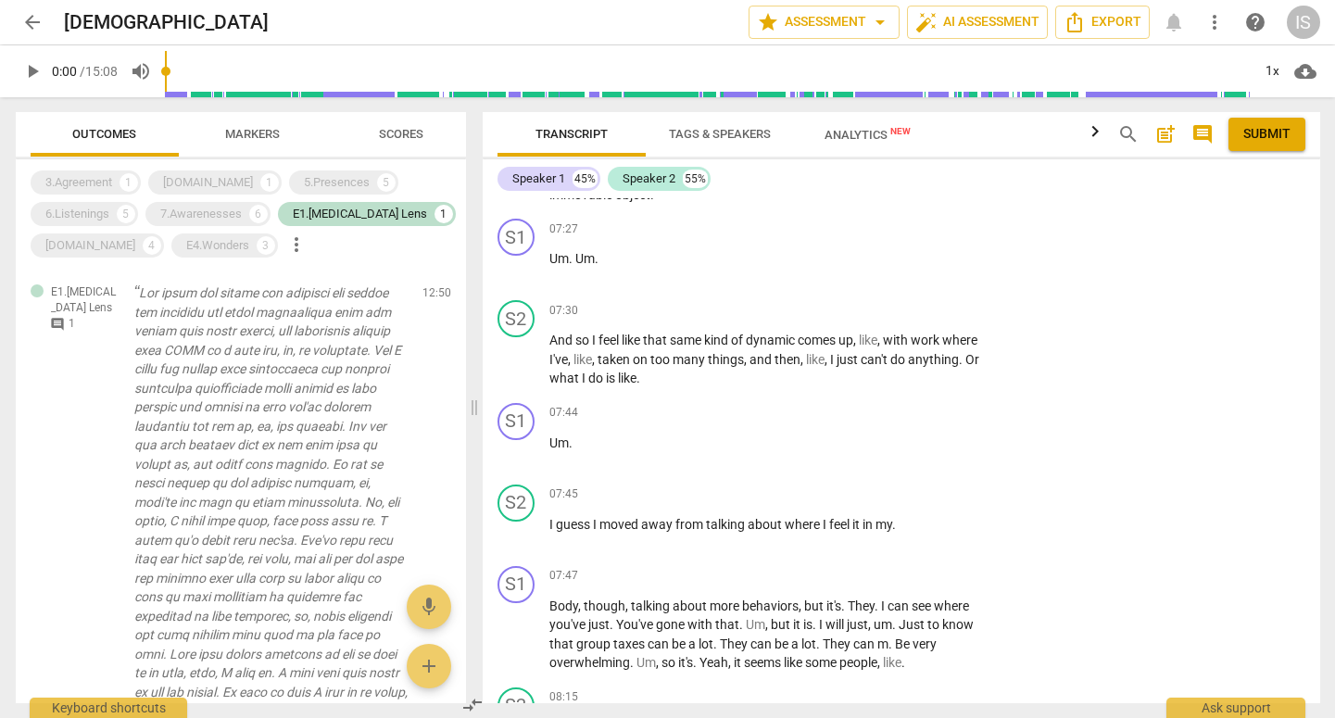
scroll to position [3602, 0]
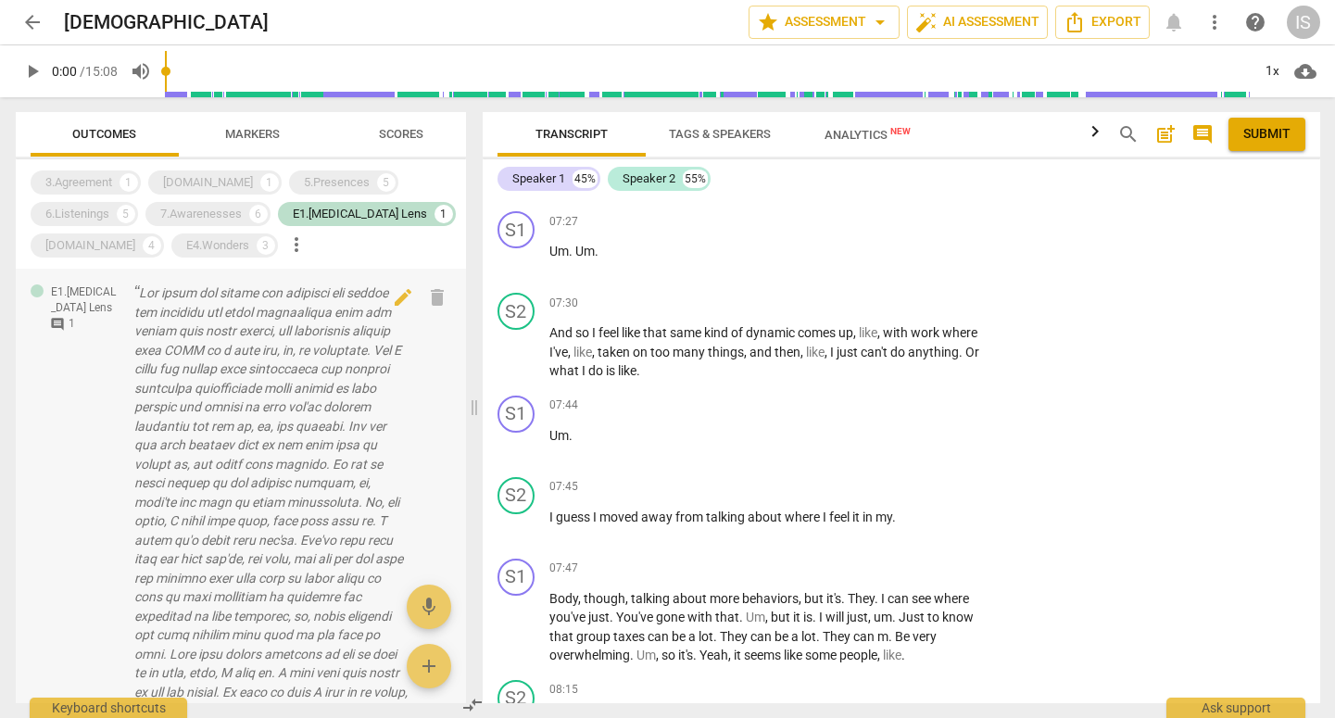
click at [304, 533] on p at bounding box center [270, 502] width 273 height 437
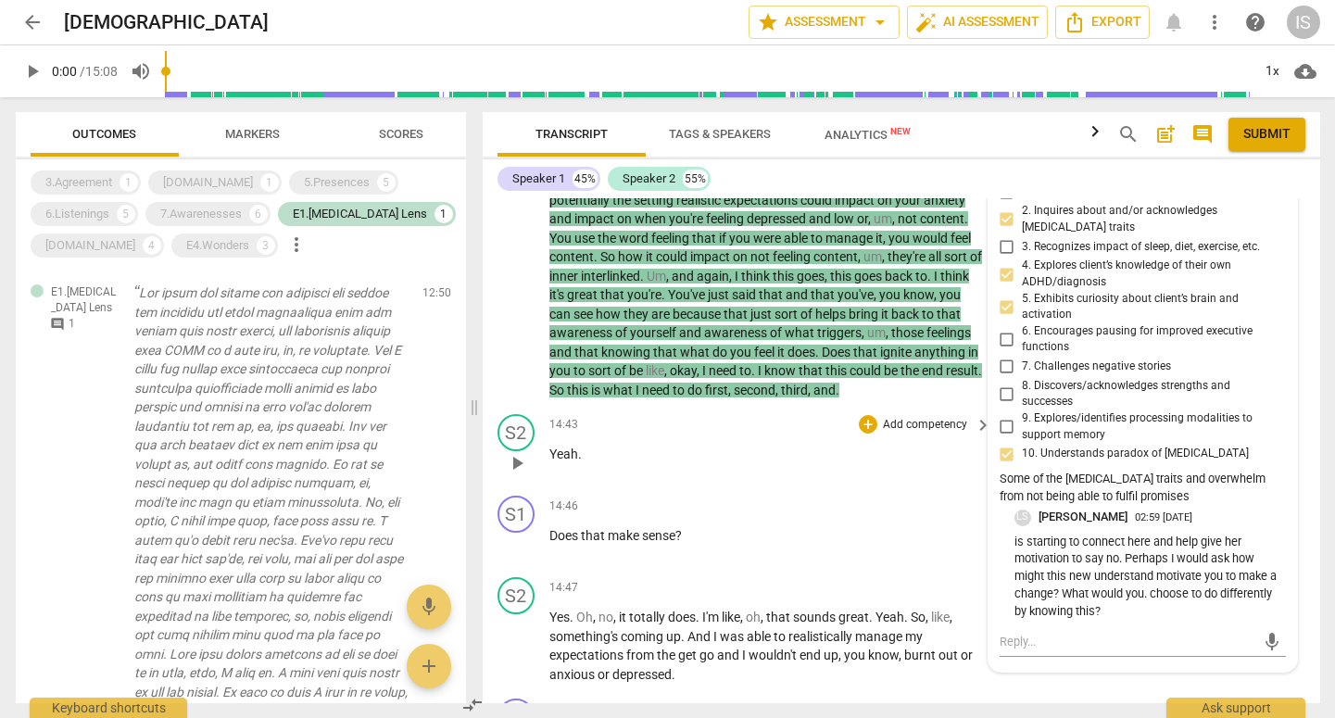
scroll to position [6908, 0]
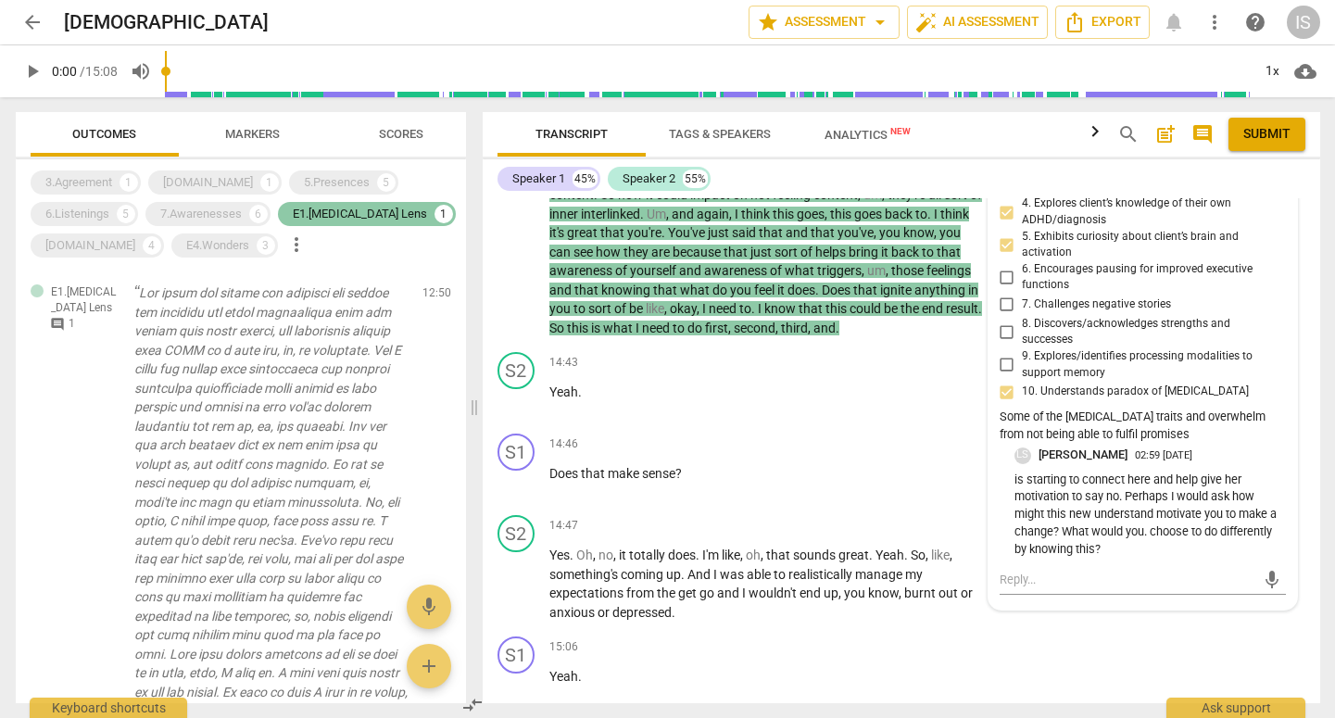
click at [335, 224] on div "E1.[MEDICAL_DATA] Lens 1" at bounding box center [367, 214] width 178 height 24
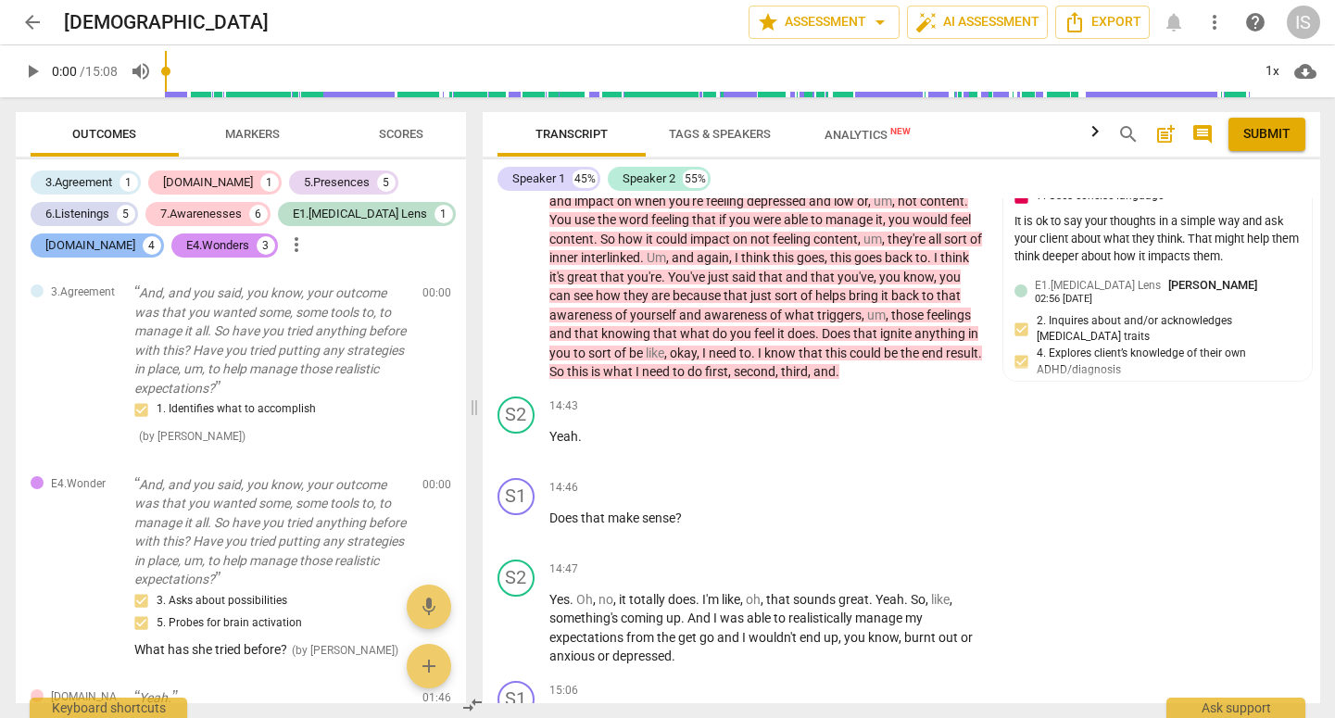
click at [54, 248] on div "[DOMAIN_NAME]" at bounding box center [90, 245] width 90 height 19
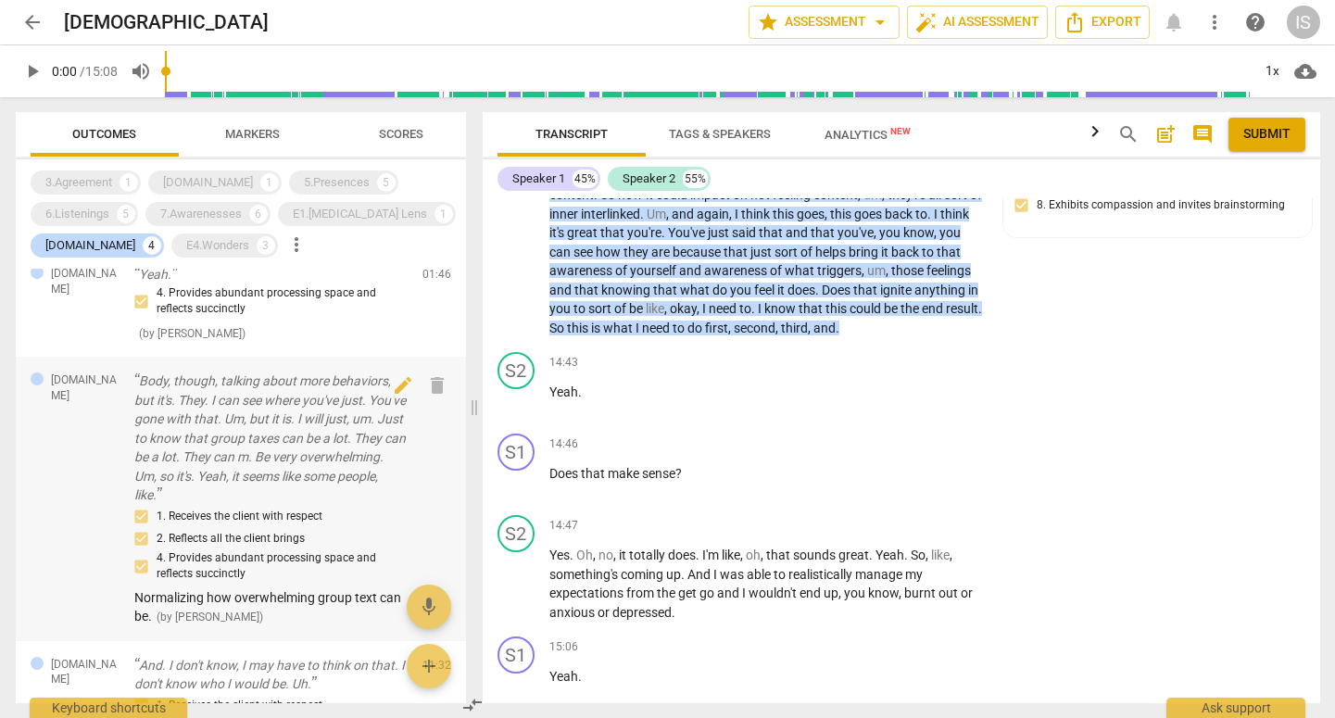
scroll to position [0, 0]
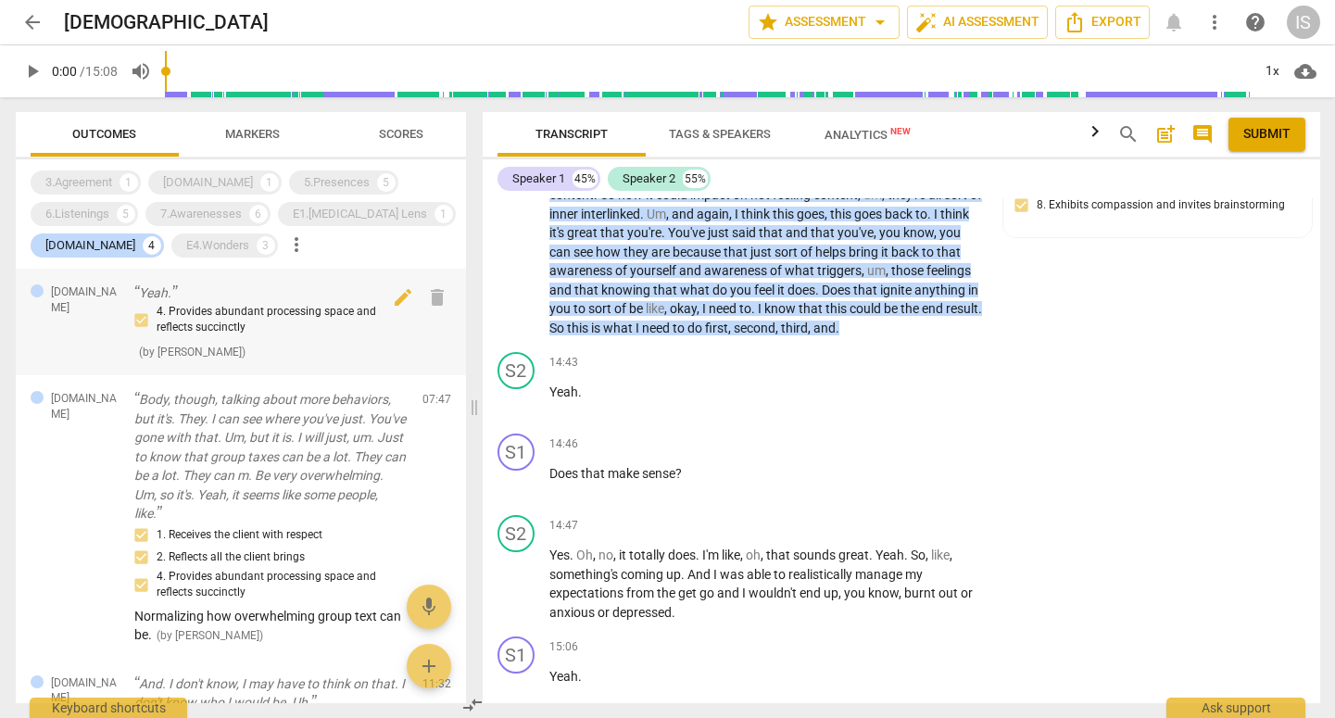
click at [244, 304] on div "4. Provides abundant processing space and reflects succinctly" at bounding box center [270, 320] width 273 height 32
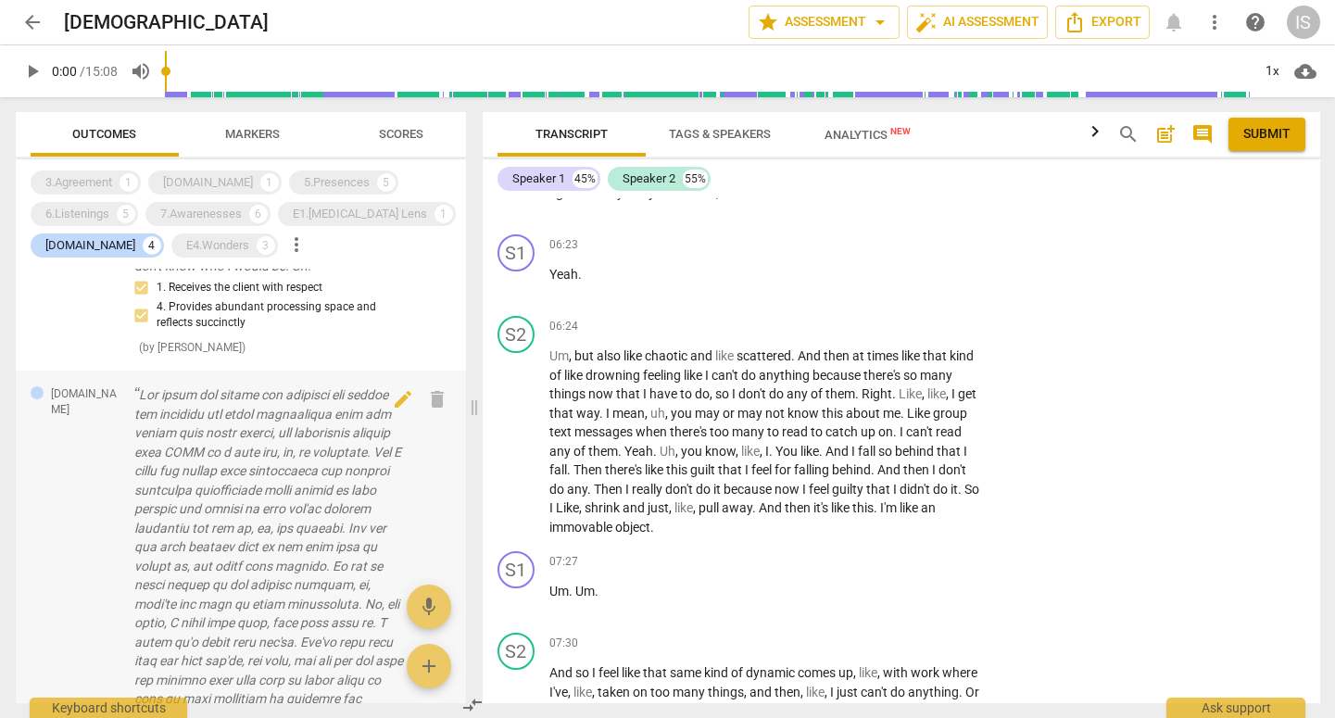
scroll to position [451, 0]
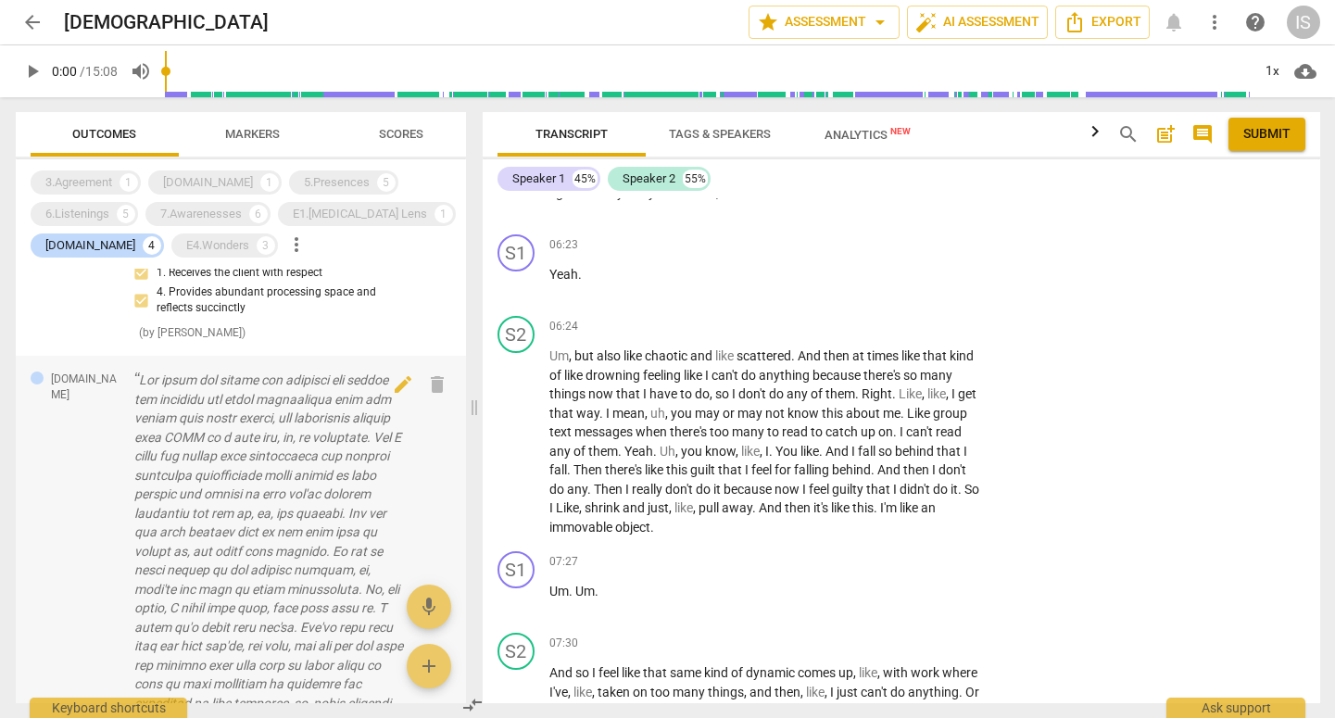
click at [283, 517] on p at bounding box center [270, 589] width 273 height 437
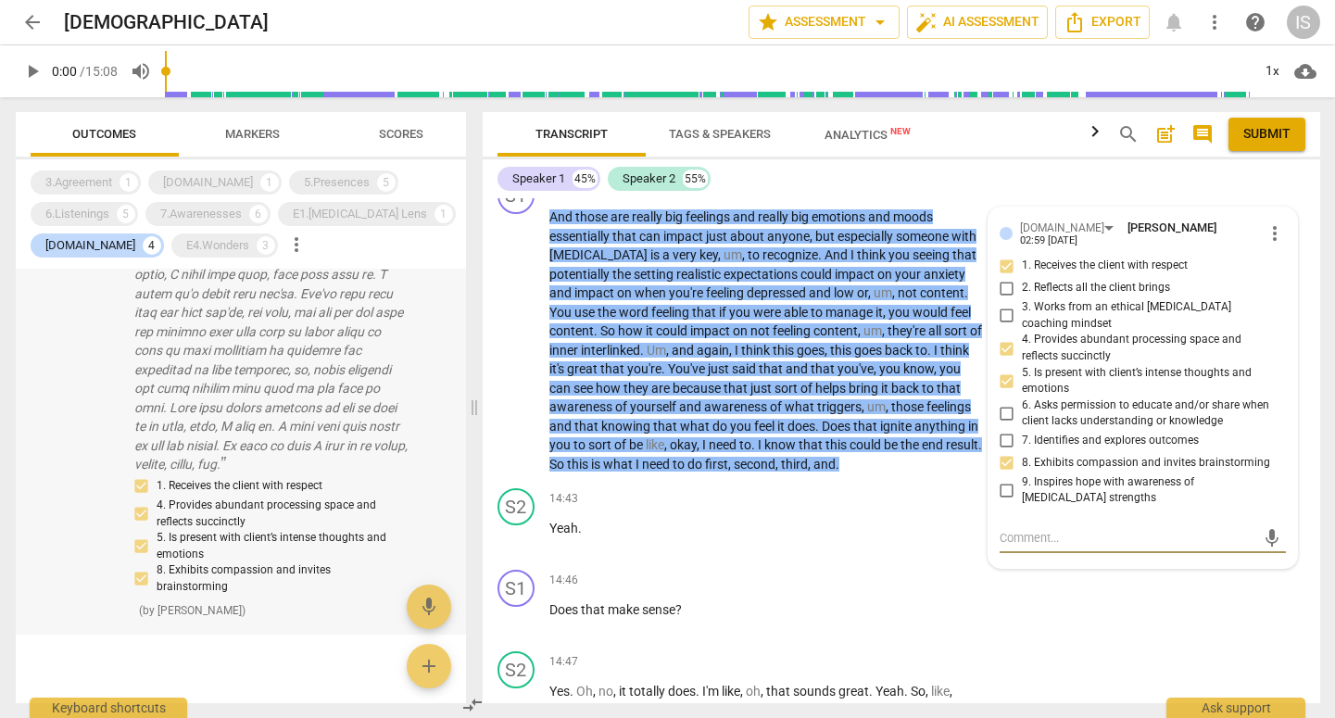
scroll to position [0, 0]
click at [82, 255] on div "[DOMAIN_NAME] 4" at bounding box center [97, 246] width 133 height 24
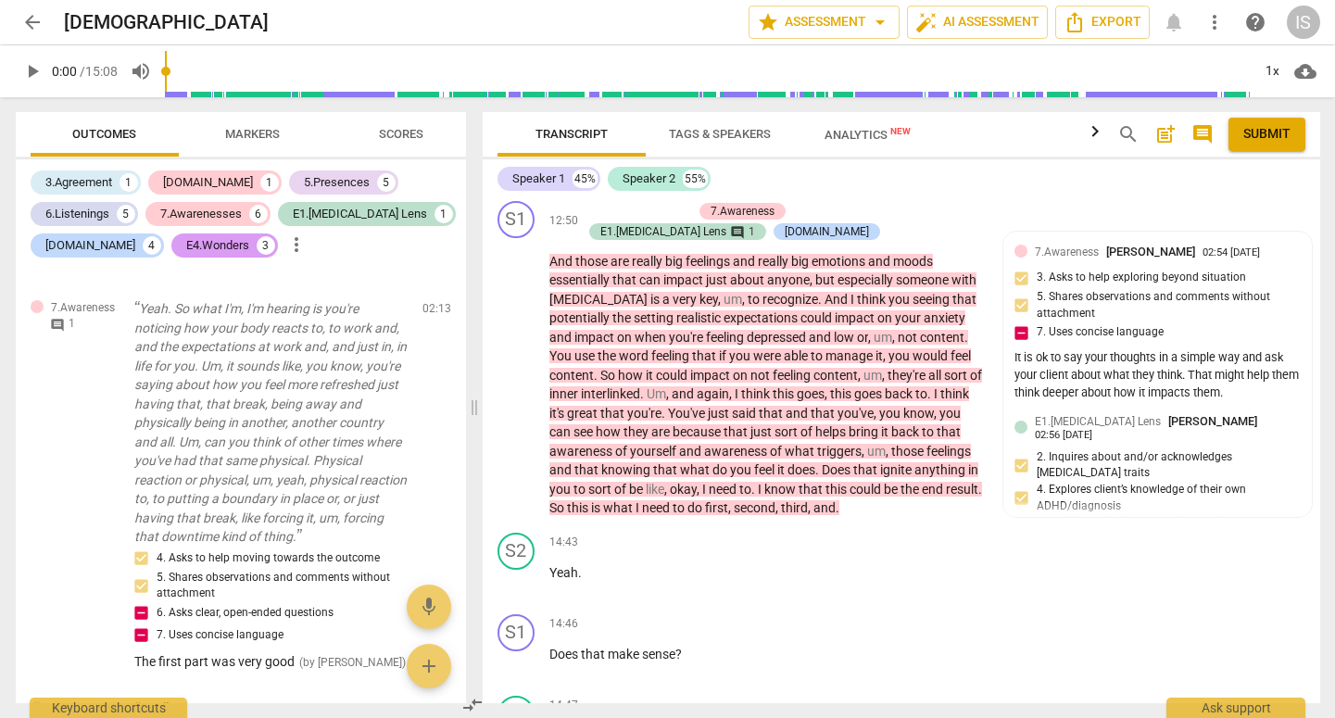
click at [186, 247] on div "E4.Wonders" at bounding box center [217, 245] width 63 height 19
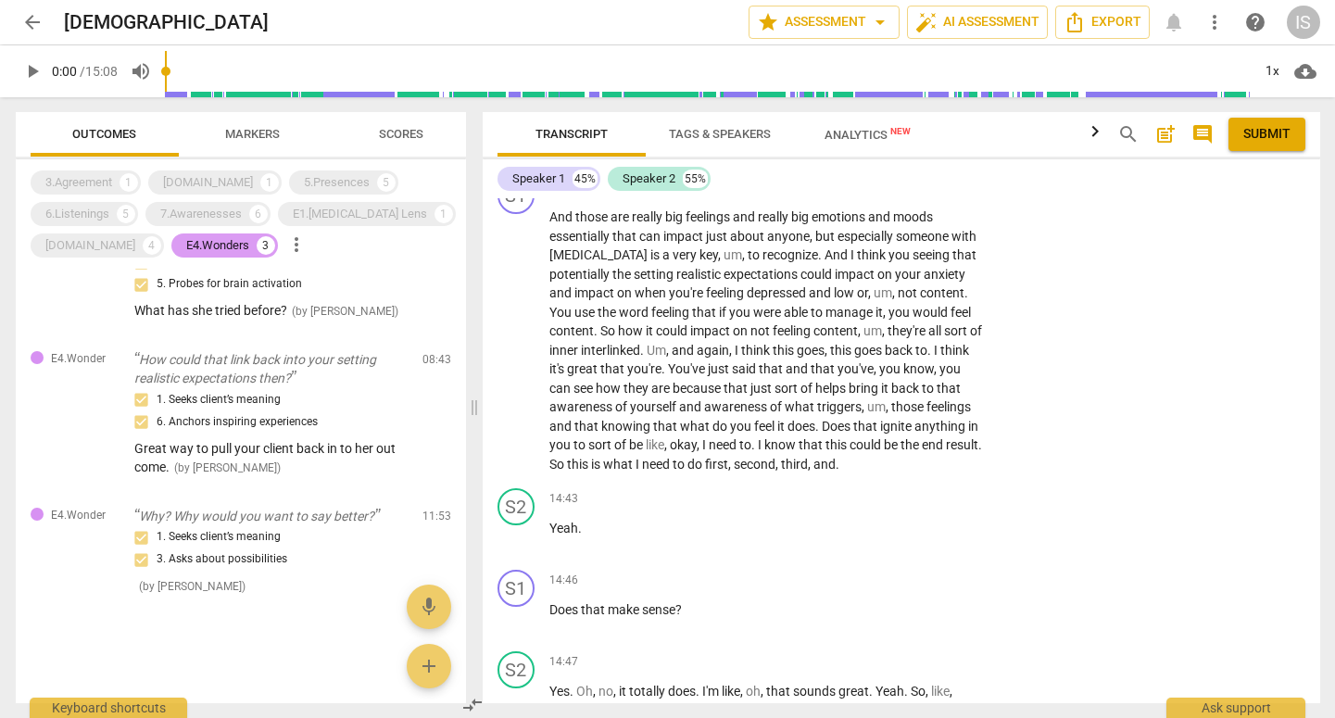
scroll to position [141, 0]
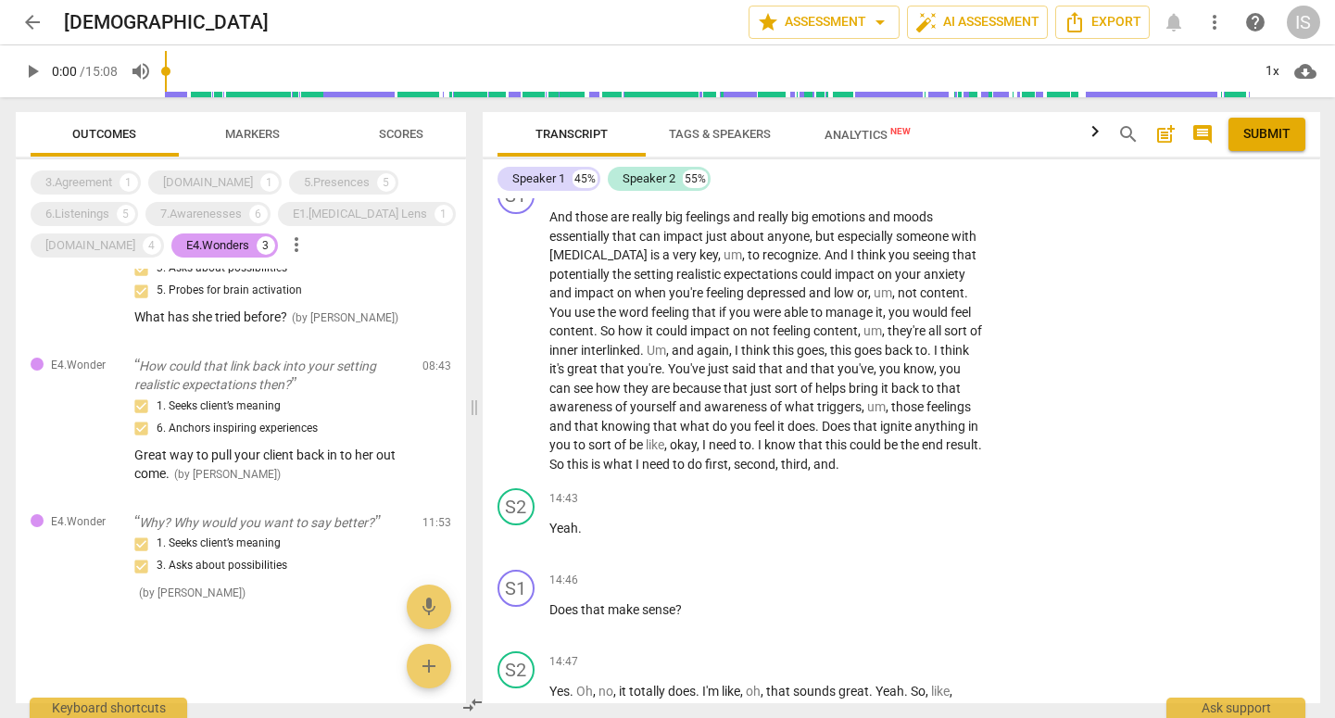
click at [186, 248] on div "E4.Wonders" at bounding box center [217, 245] width 63 height 19
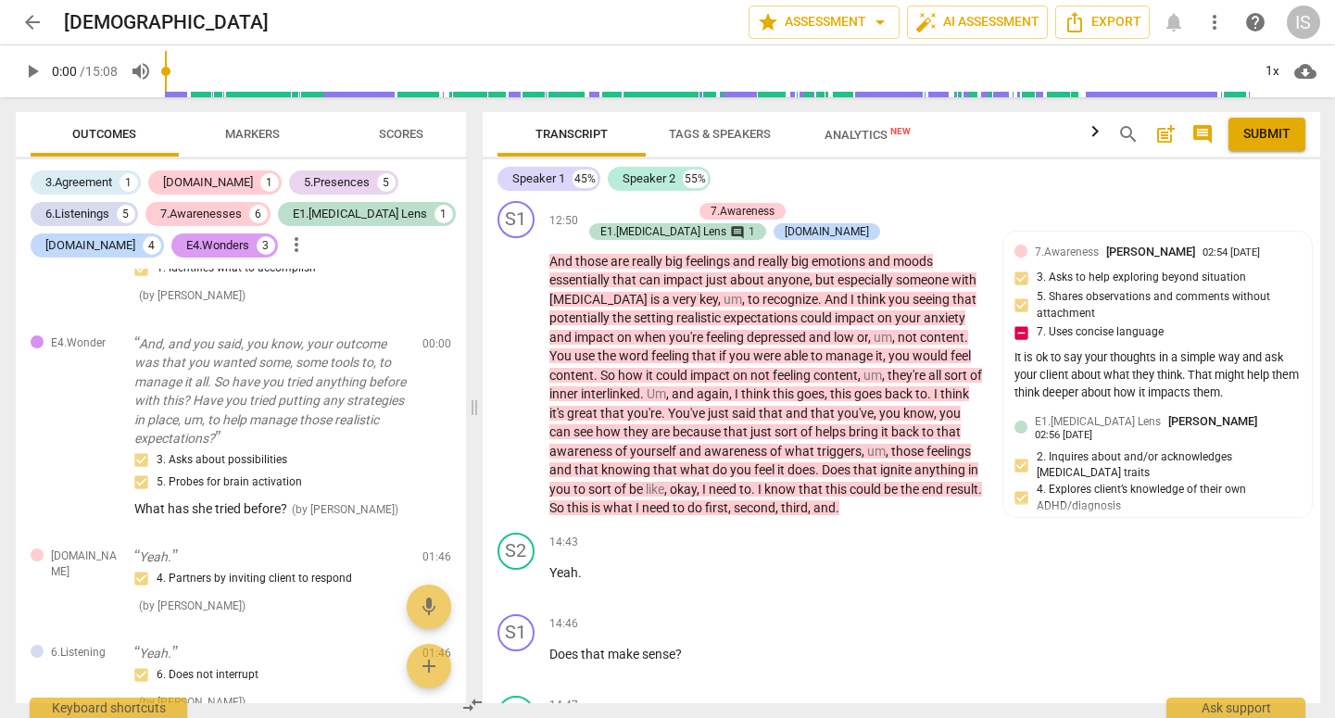
click at [186, 248] on div "E4.Wonders" at bounding box center [217, 245] width 63 height 19
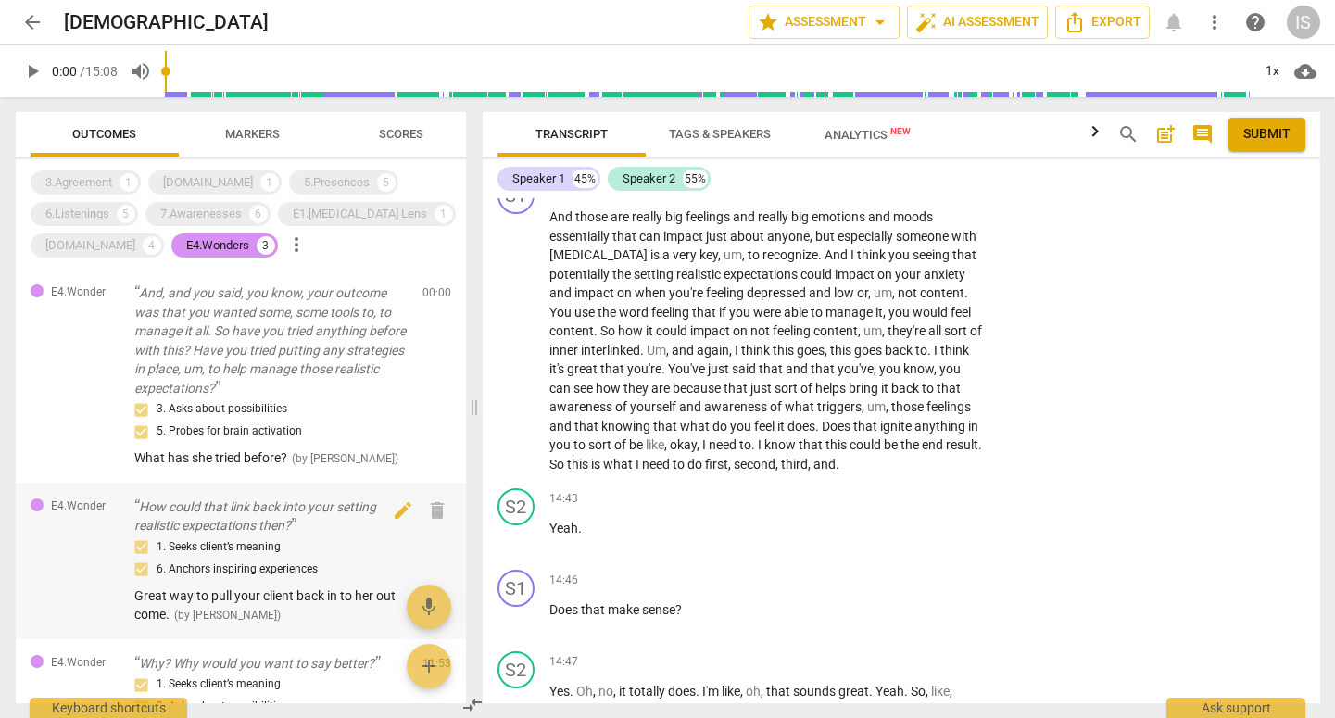
scroll to position [0, 0]
click at [211, 359] on p "And, and you said, you know, your outcome was that you wanted some, some tools …" at bounding box center [270, 341] width 273 height 114
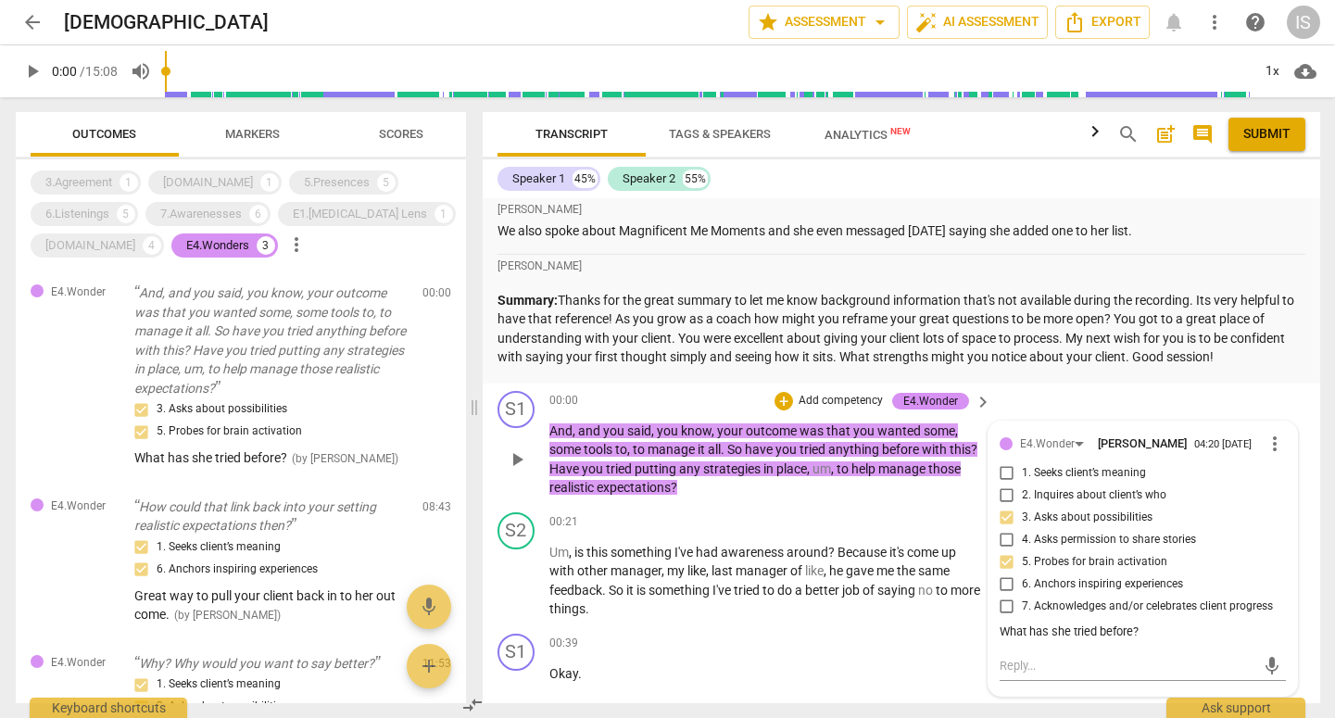
scroll to position [253, 0]
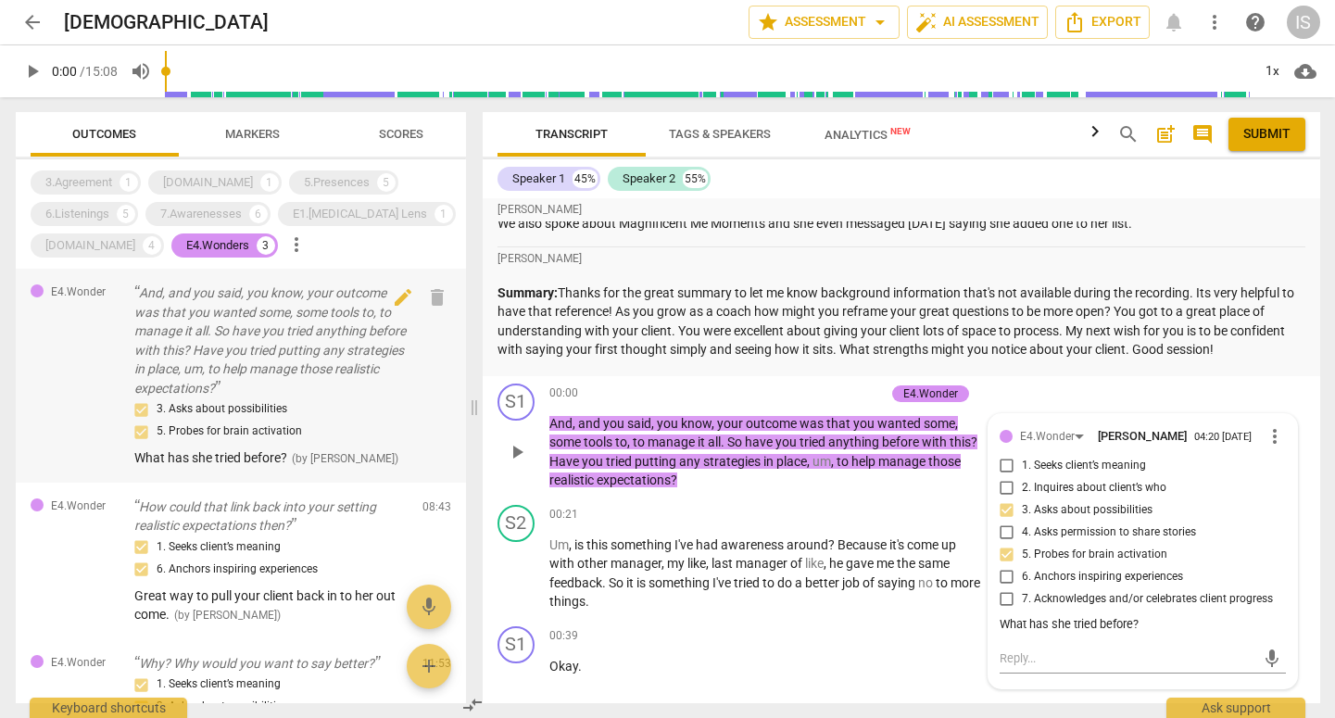
click at [267, 383] on p "And, and you said, you know, your outcome was that you wanted some, some tools …" at bounding box center [270, 341] width 273 height 114
click at [235, 366] on p "And, and you said, you know, your outcome was that you wanted some, some tools …" at bounding box center [270, 341] width 273 height 114
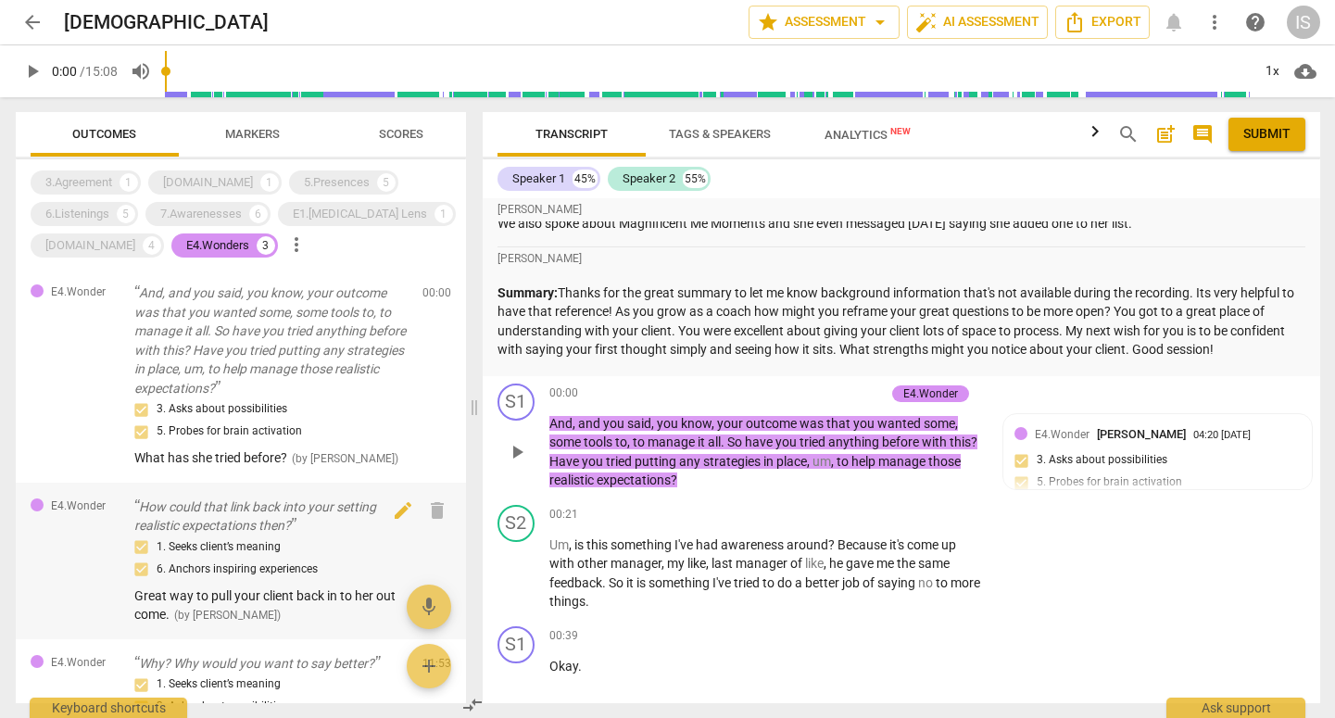
click at [232, 542] on div "1. Seeks client’s meaning 6. Anchors inspiring experiences" at bounding box center [270, 559] width 273 height 44
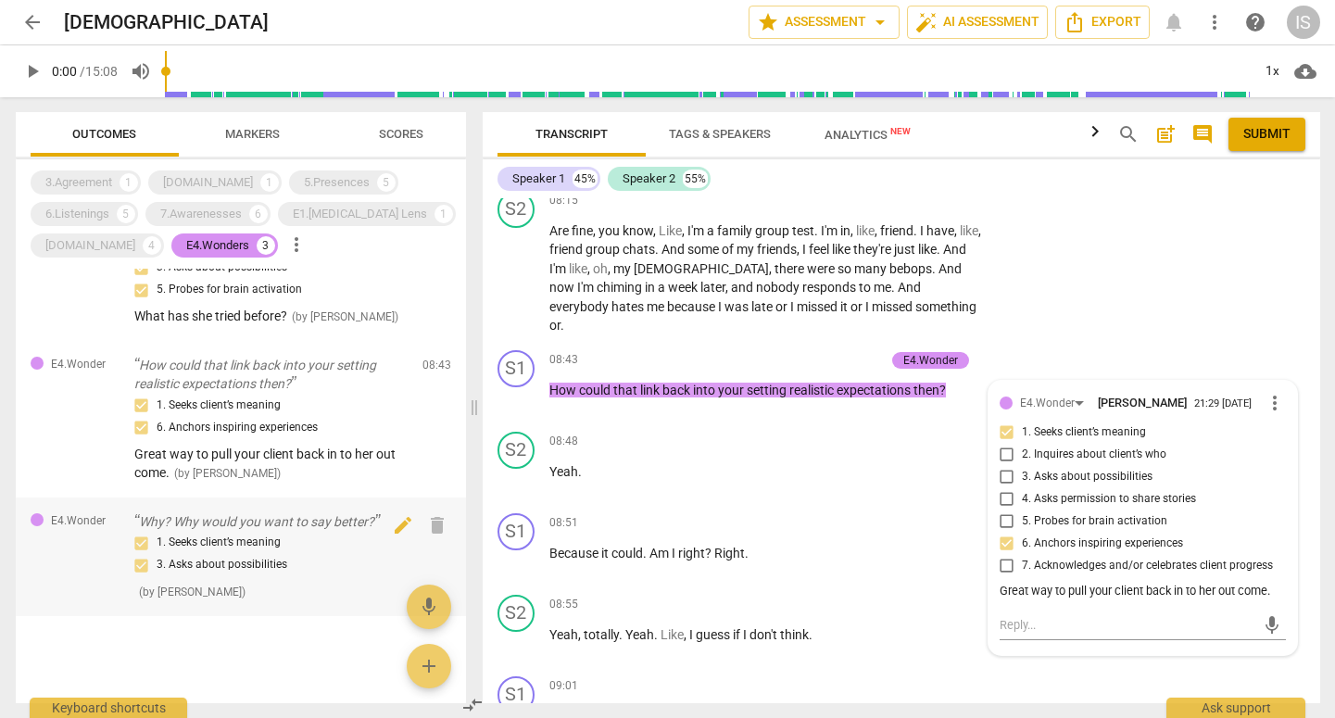
scroll to position [141, 0]
click at [283, 554] on div "1. Seeks client’s meaning 3. Asks about possibilities" at bounding box center [270, 555] width 273 height 44
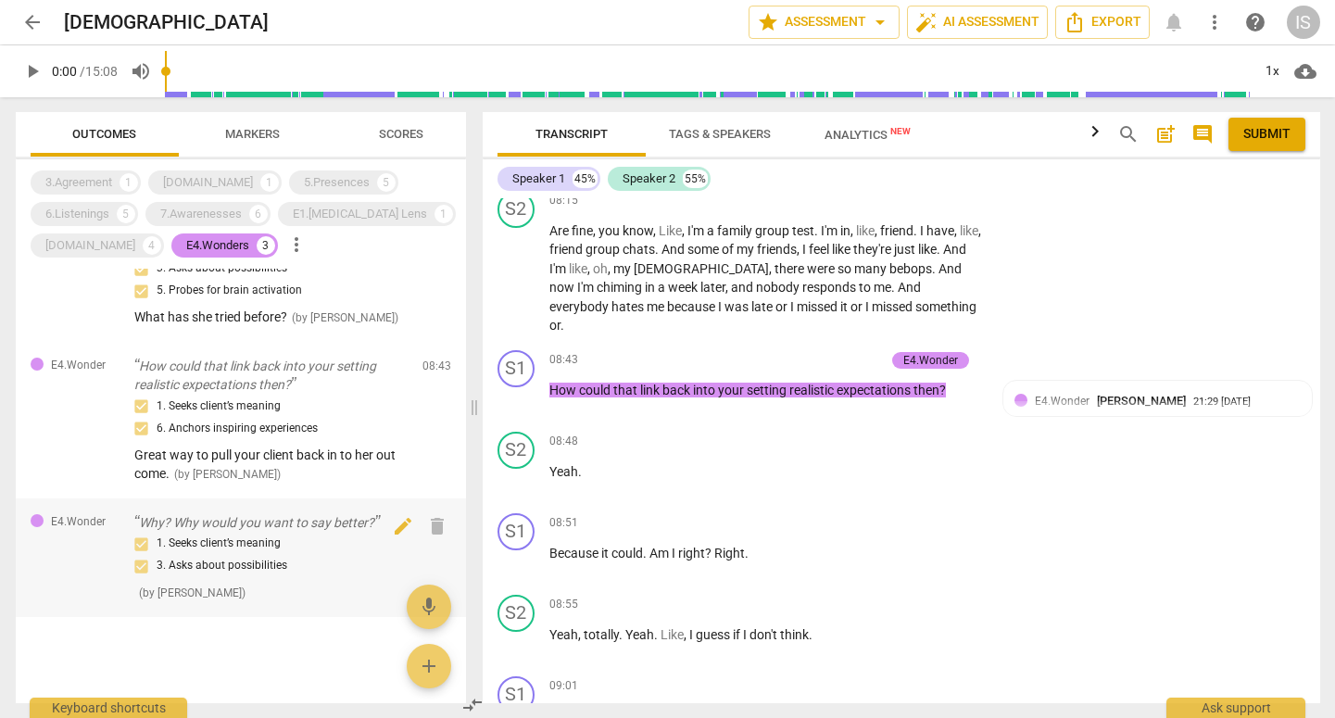
scroll to position [6195, 0]
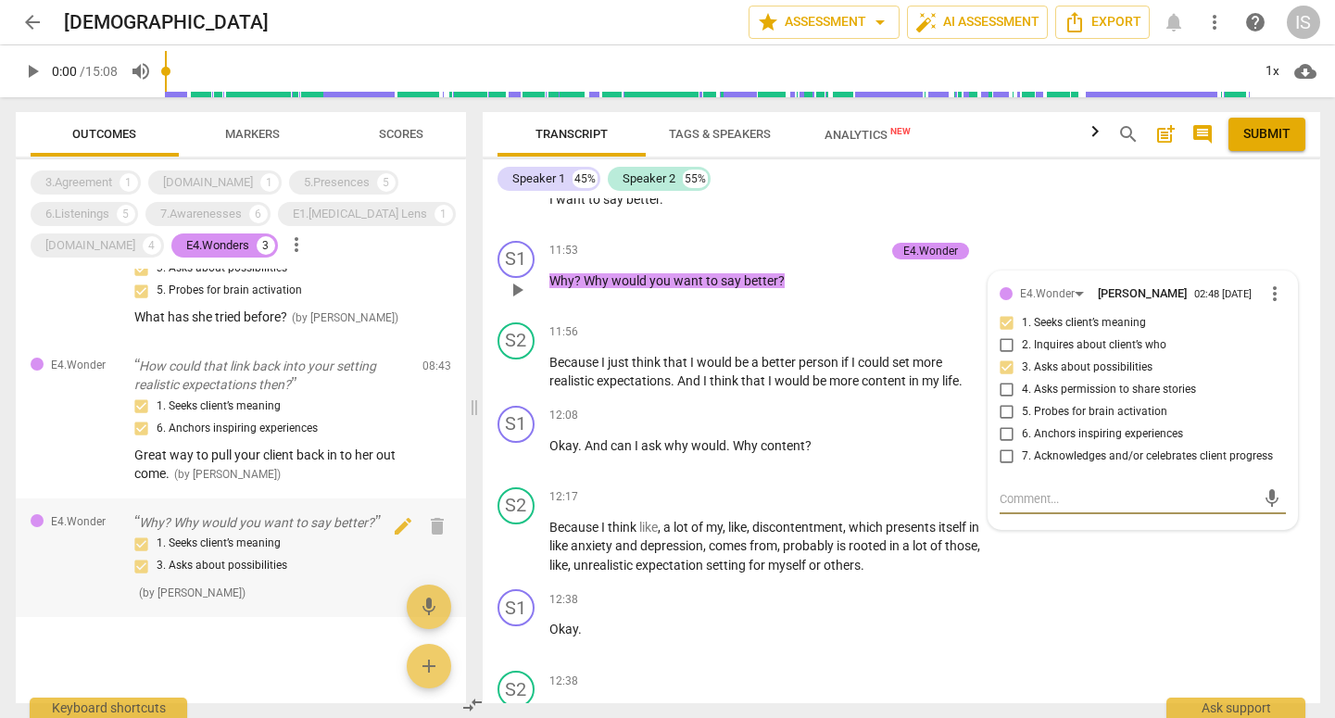
click at [280, 516] on p "Why? Why would you want to say better?" at bounding box center [270, 522] width 273 height 19
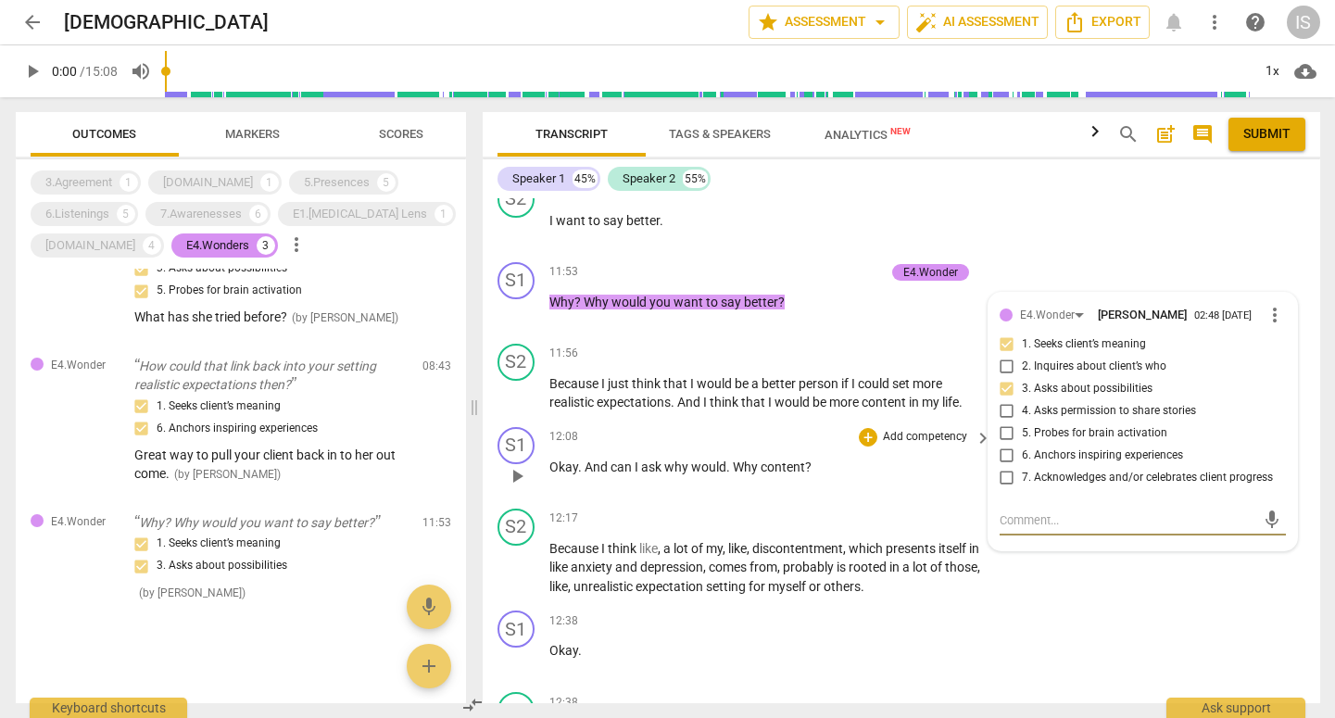
scroll to position [6180, 0]
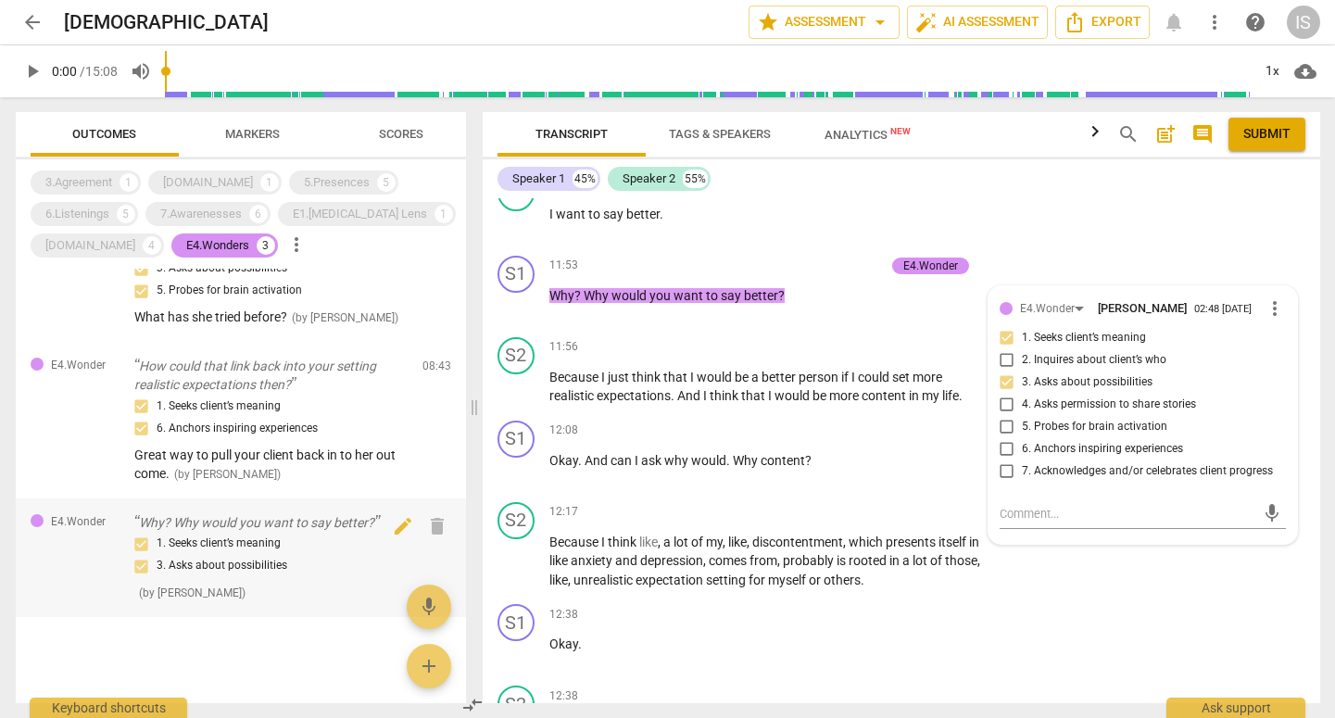
click at [197, 545] on div "1. Seeks client’s meaning 3. Asks about possibilities" at bounding box center [270, 555] width 273 height 44
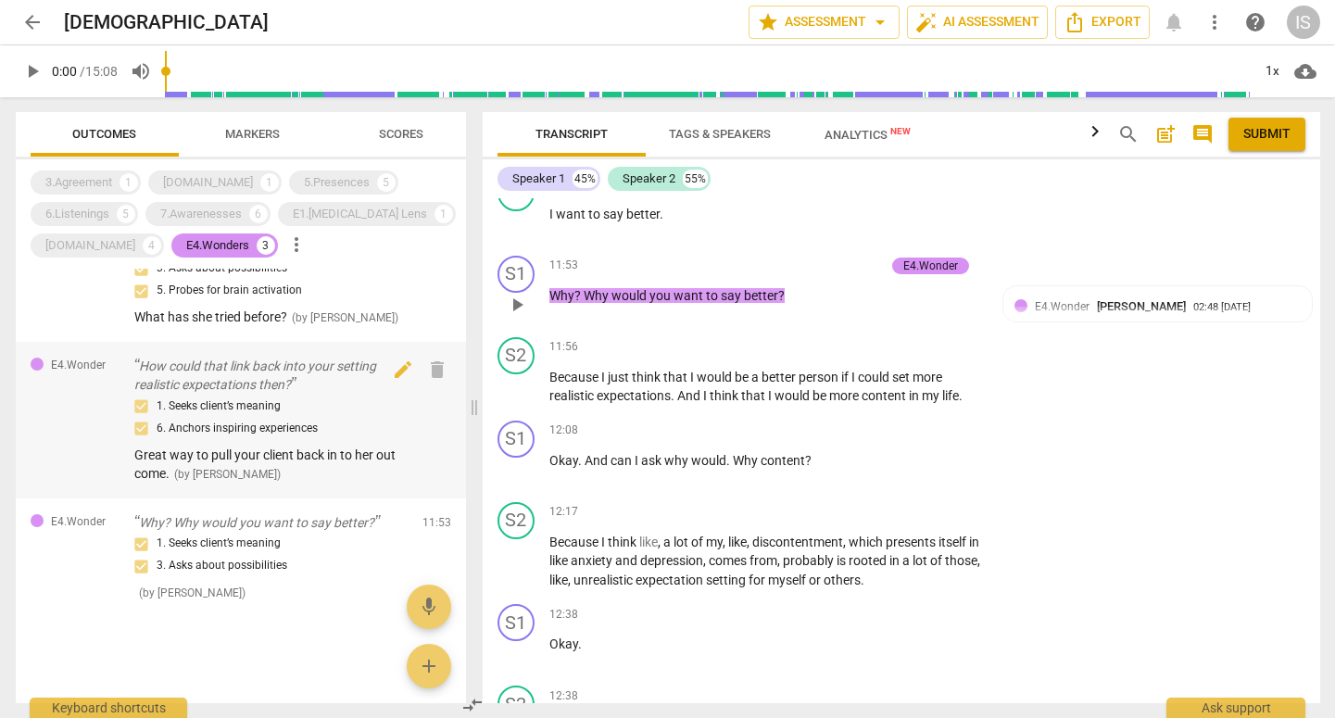
click at [208, 458] on div "1. Seeks client’s meaning 6. Anchors inspiring experiences Great way to pull yo…" at bounding box center [270, 440] width 273 height 88
click at [201, 294] on div "3. Asks about possibilities 5. Probes for brain activation" at bounding box center [270, 280] width 273 height 44
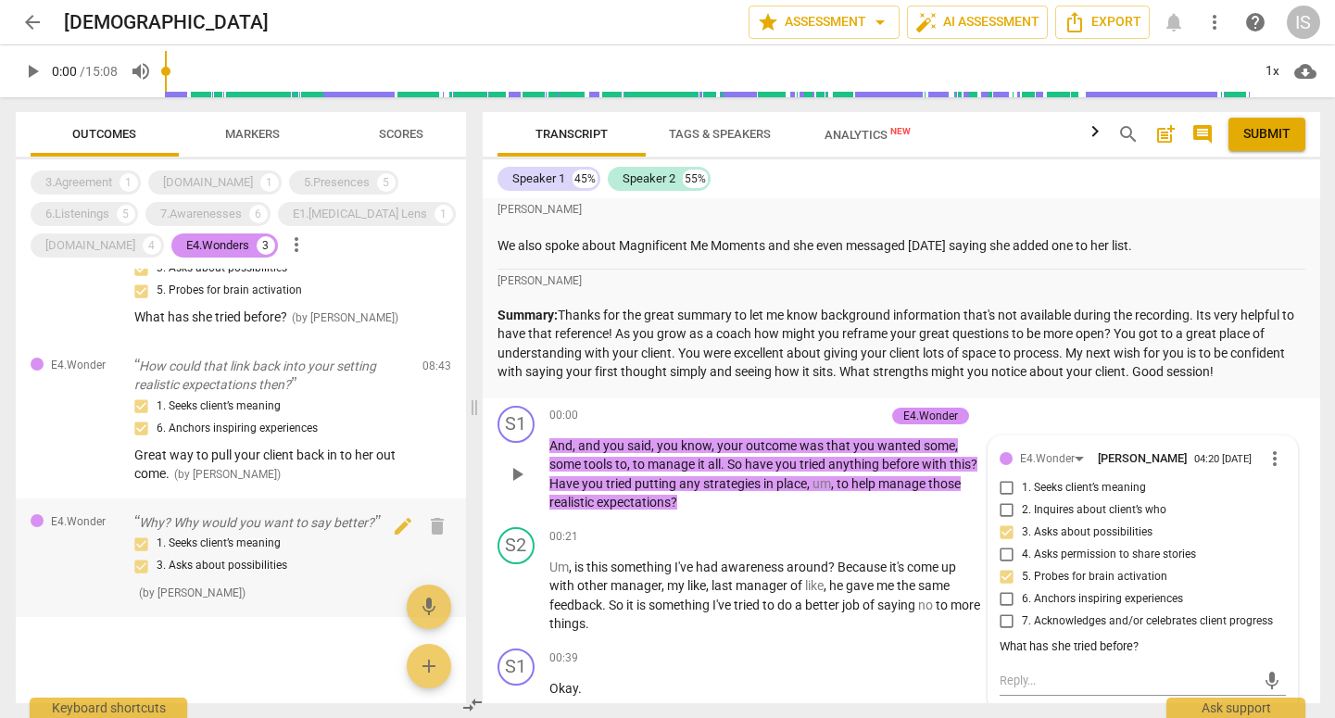
click at [198, 538] on div "1. Seeks client’s meaning 3. Asks about possibilities" at bounding box center [270, 555] width 273 height 44
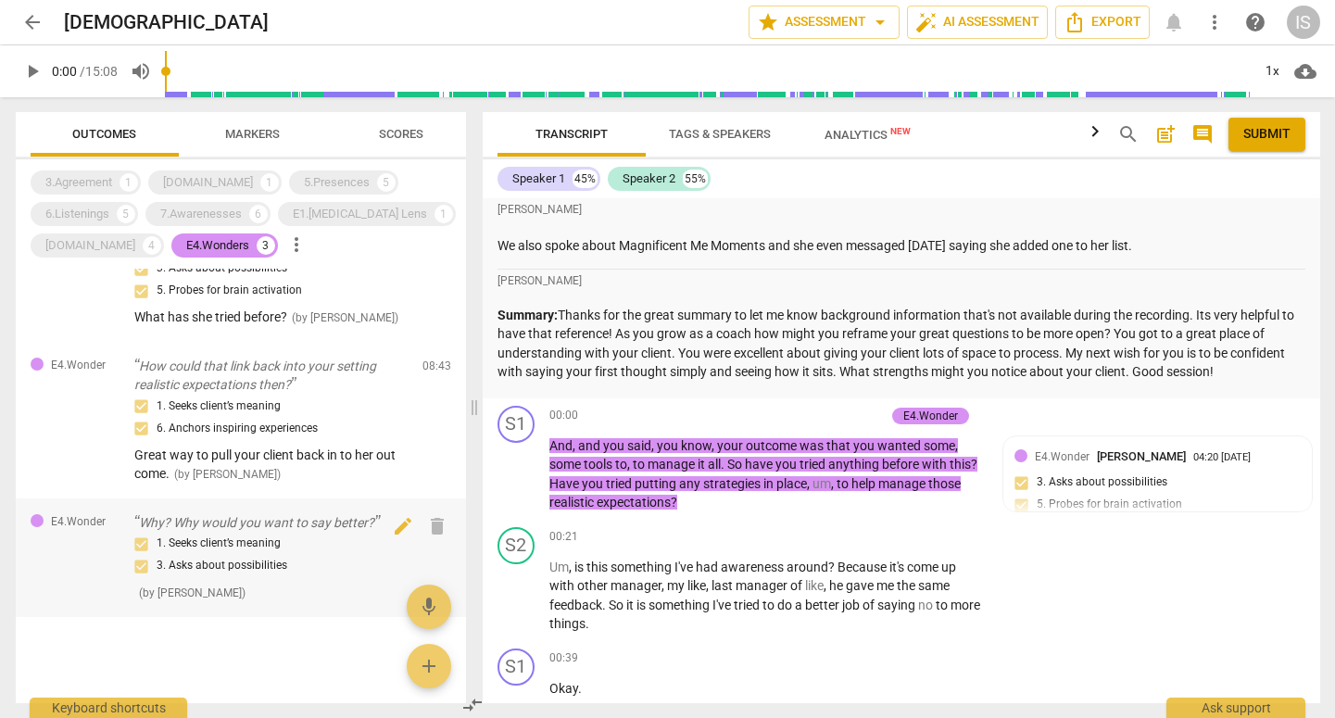
scroll to position [6195, 0]
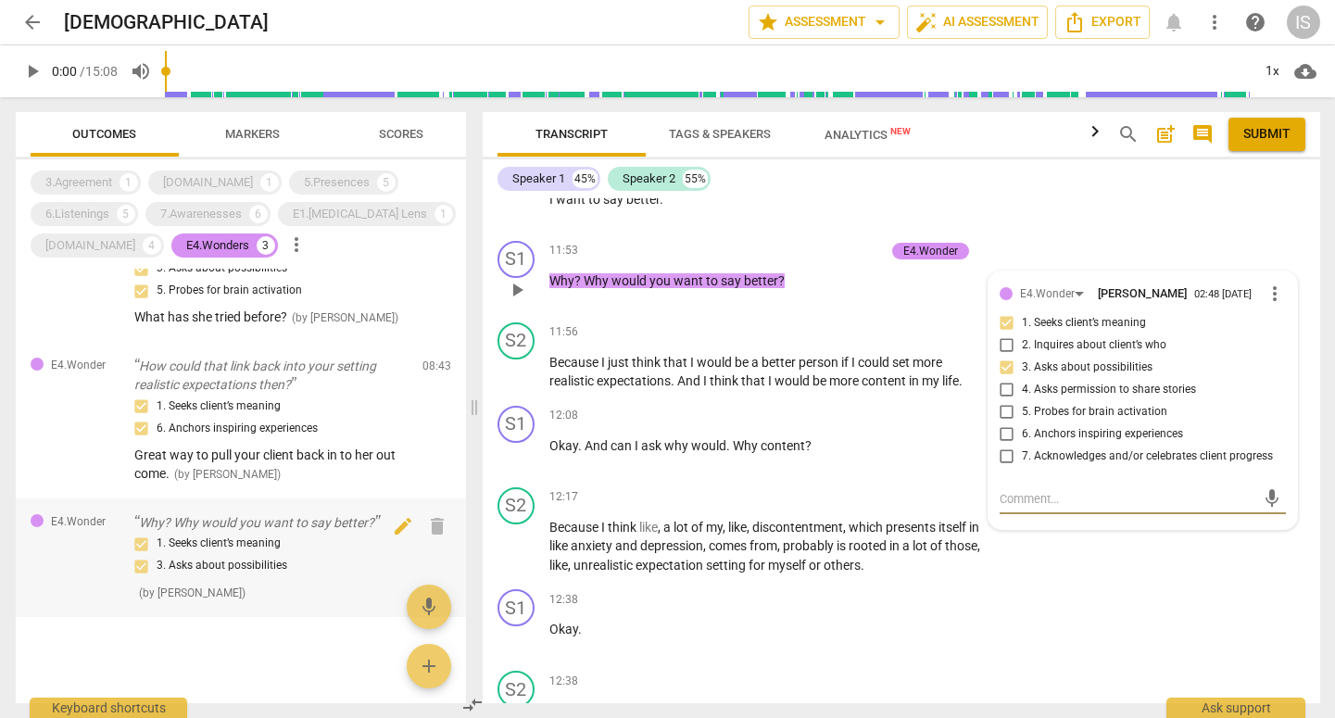
click at [198, 538] on div "1. Seeks client’s meaning 3. Asks about possibilities" at bounding box center [270, 555] width 273 height 44
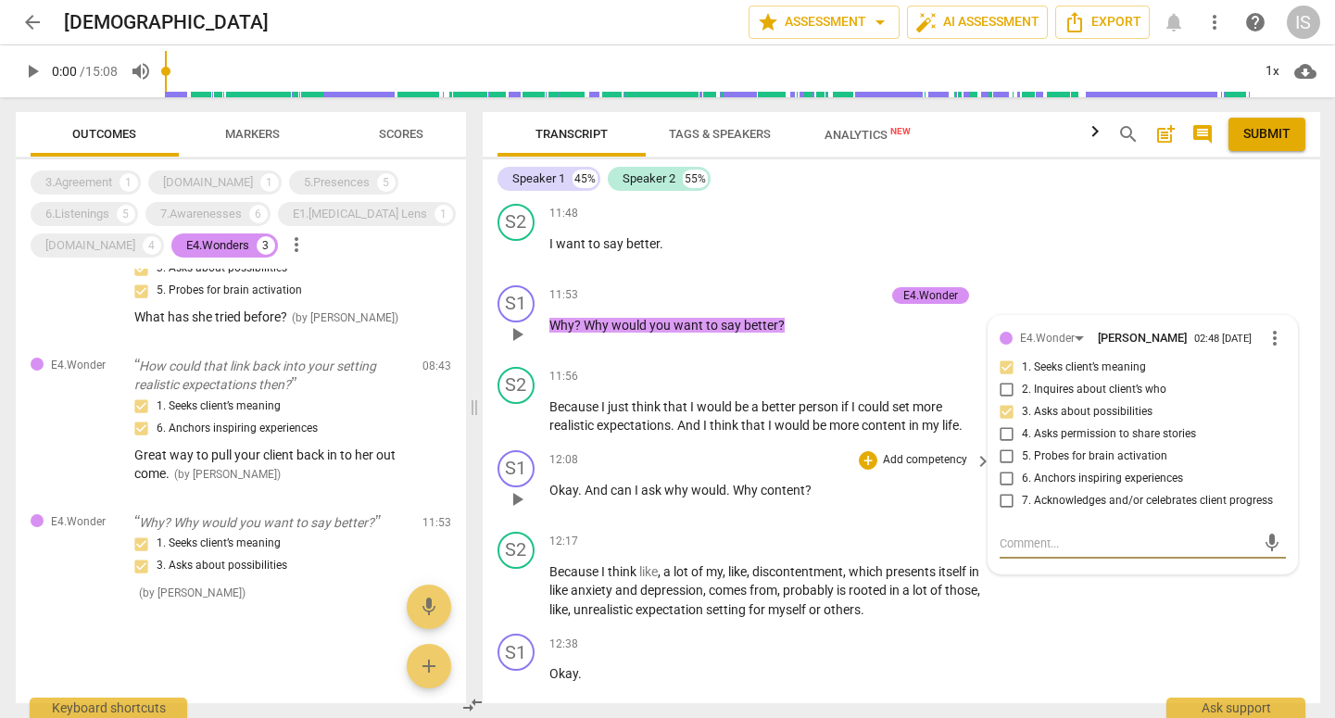
scroll to position [6134, 0]
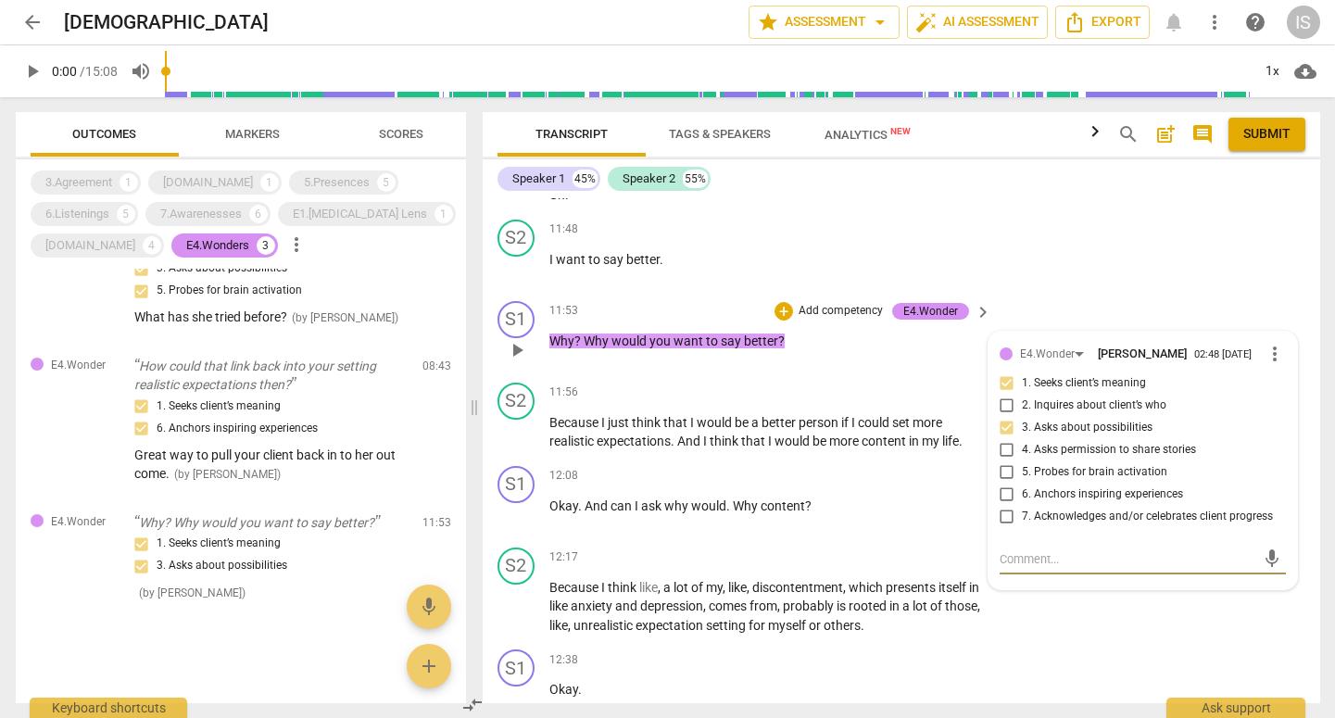
click at [1006, 373] on input "1. Seeks client’s meaning" at bounding box center [1008, 384] width 30 height 22
checkbox input "true"
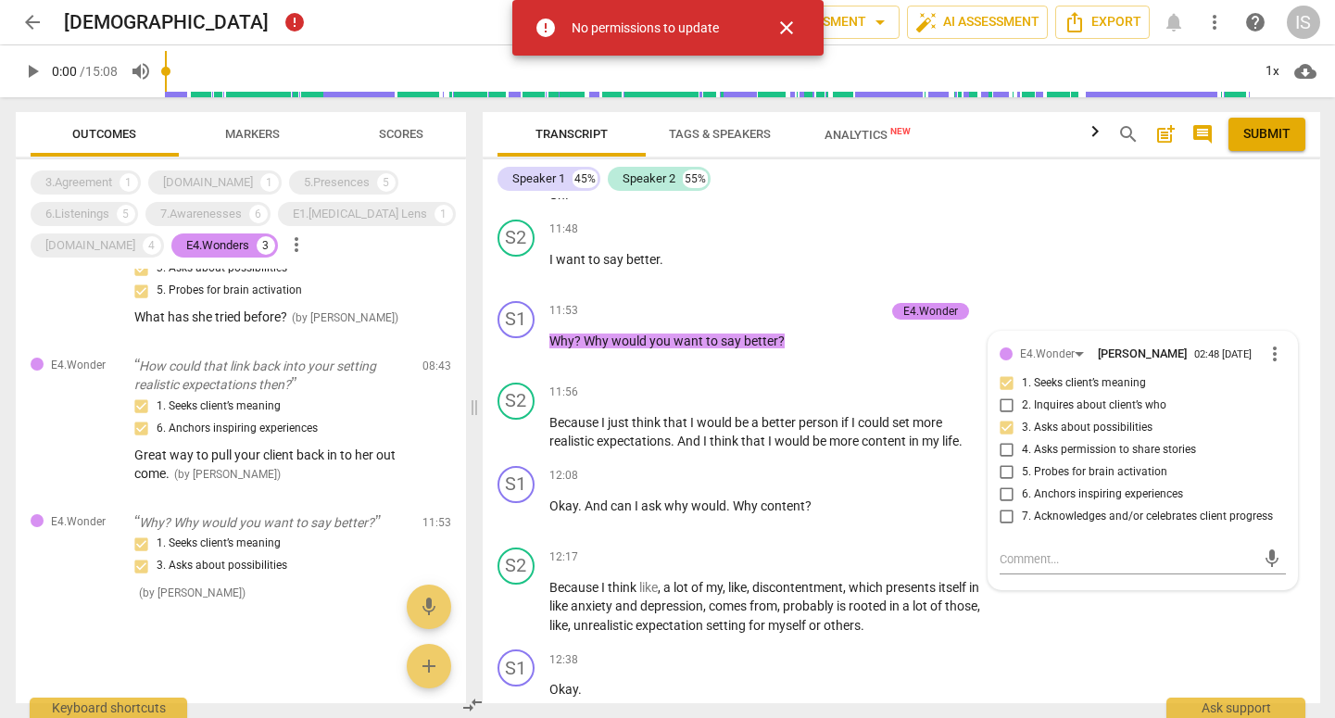
click at [793, 33] on span "close" at bounding box center [787, 28] width 22 height 22
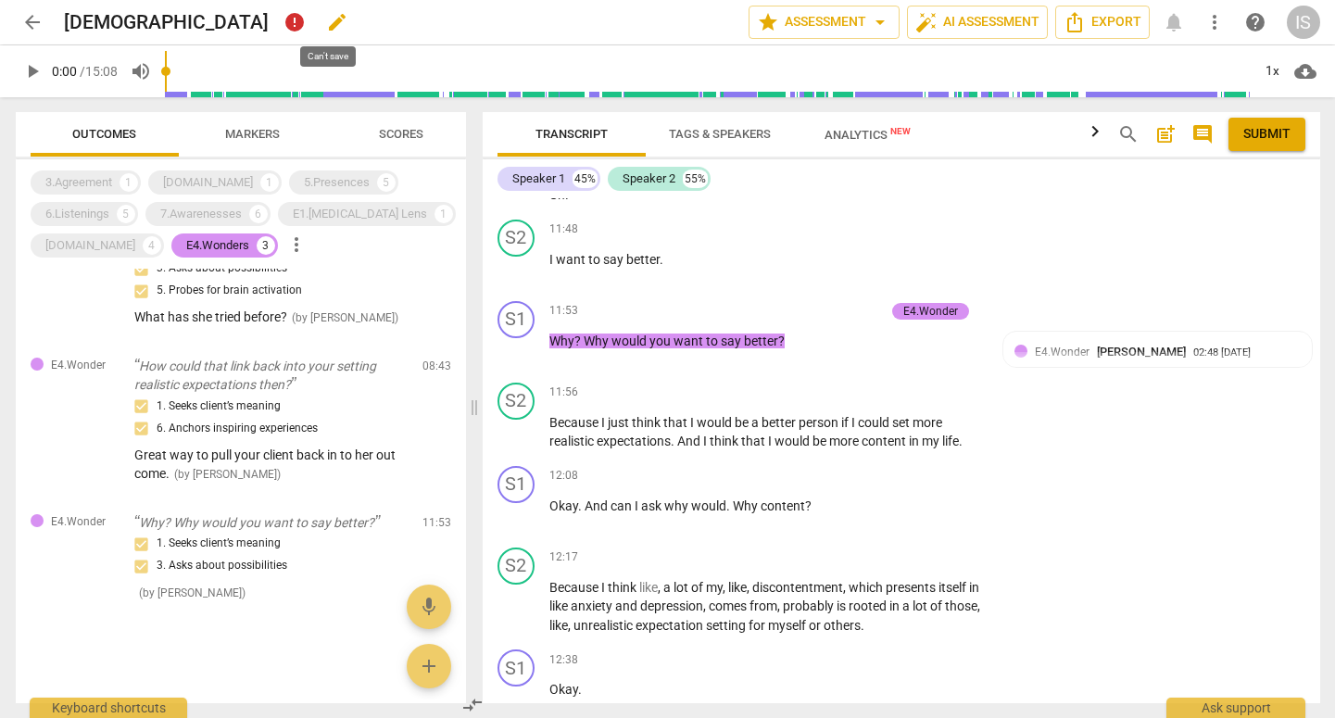
click at [306, 29] on span "error" at bounding box center [295, 22] width 22 height 22
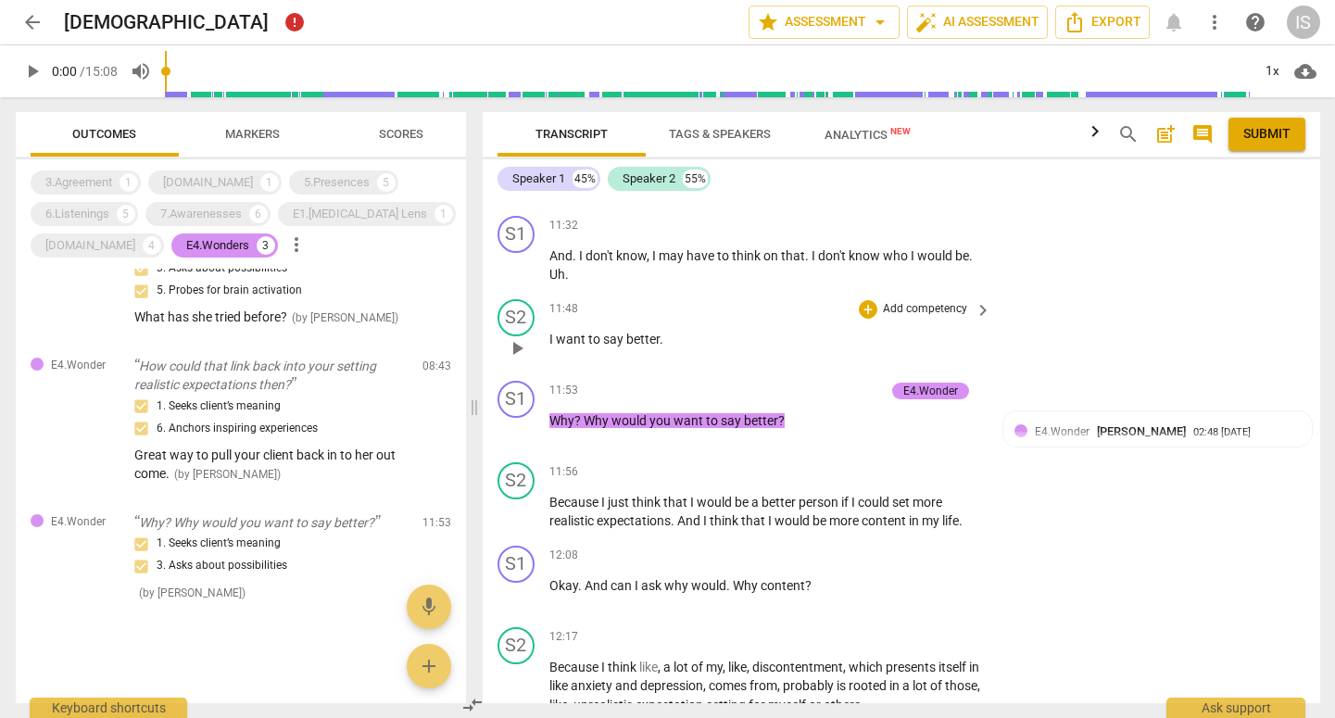
scroll to position [6043, 0]
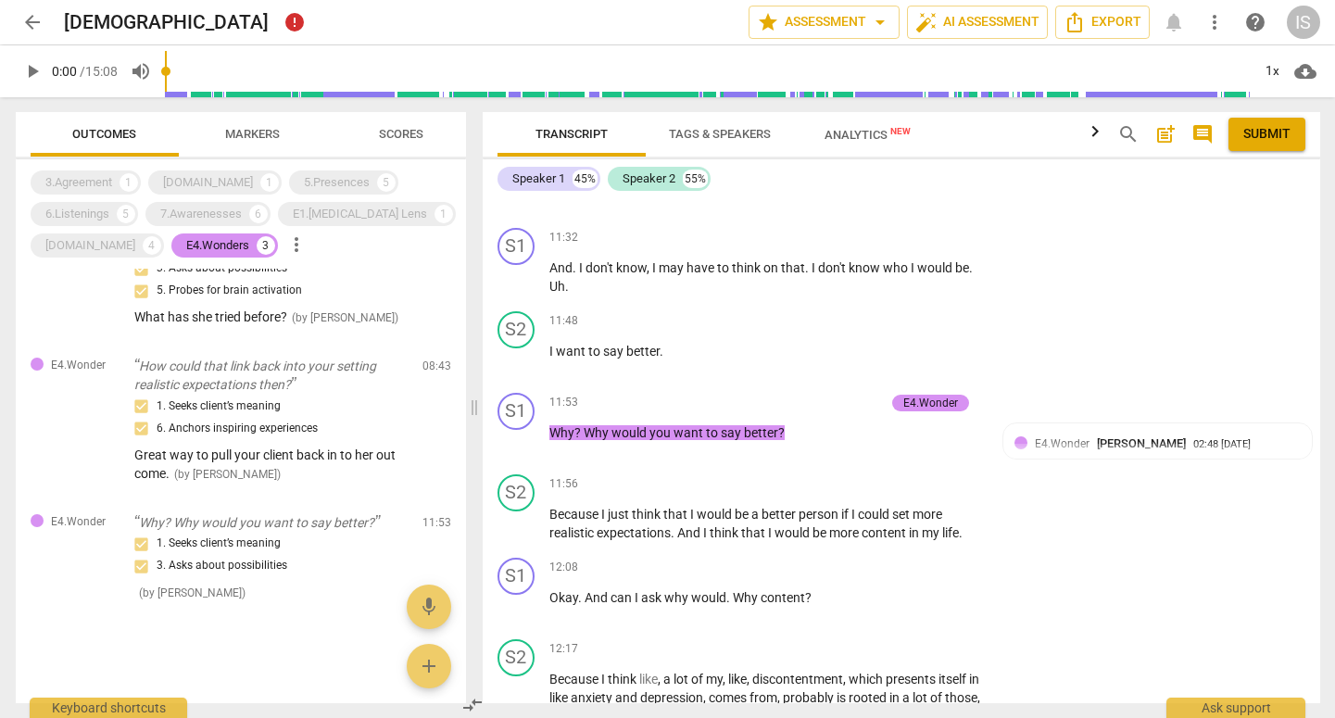
click at [719, 145] on span "Tags & Speakers" at bounding box center [720, 134] width 146 height 25
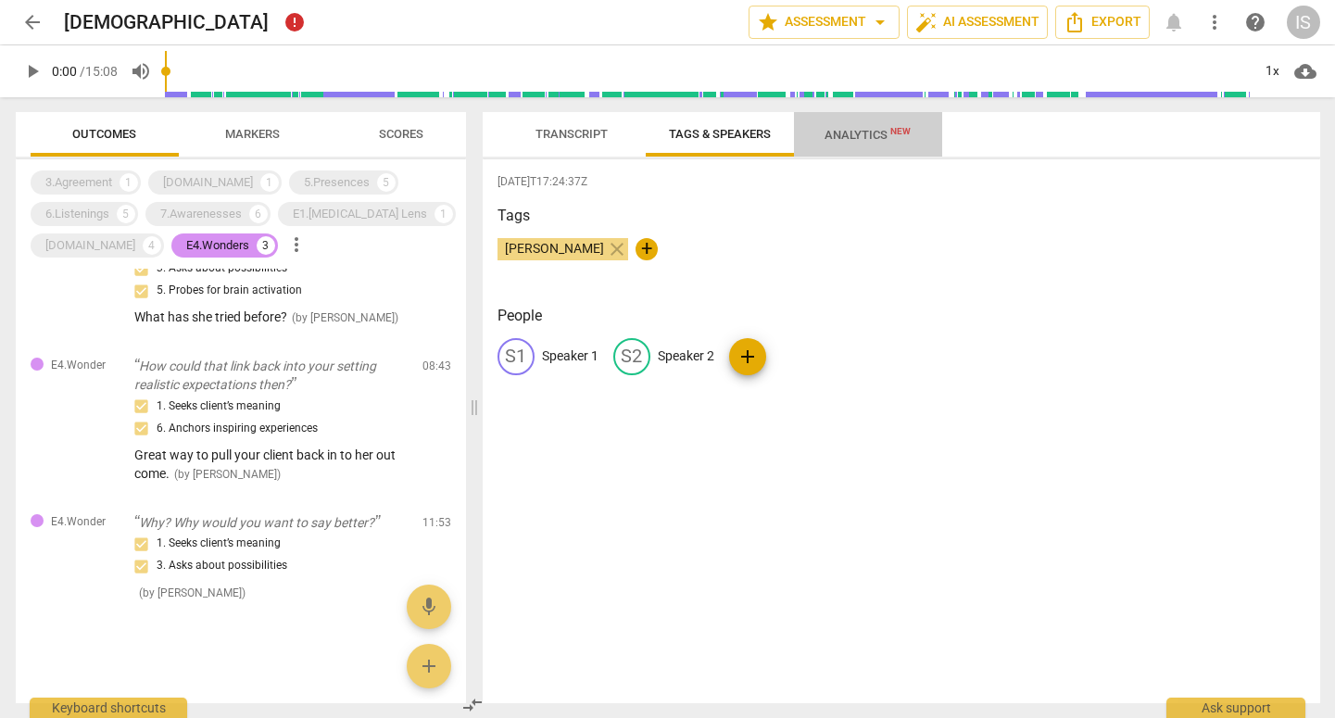
click at [829, 137] on span "Analytics New" at bounding box center [868, 135] width 86 height 14
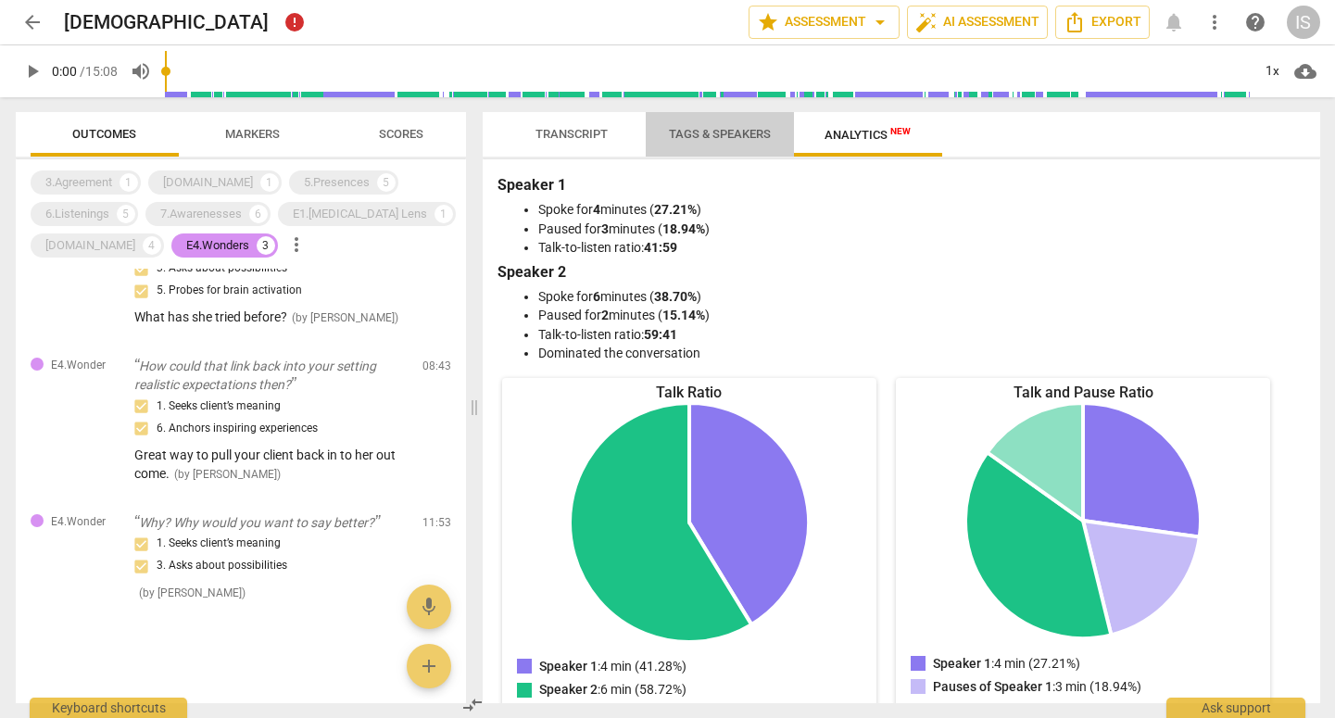
click at [727, 133] on span "Tags & Speakers" at bounding box center [720, 134] width 102 height 14
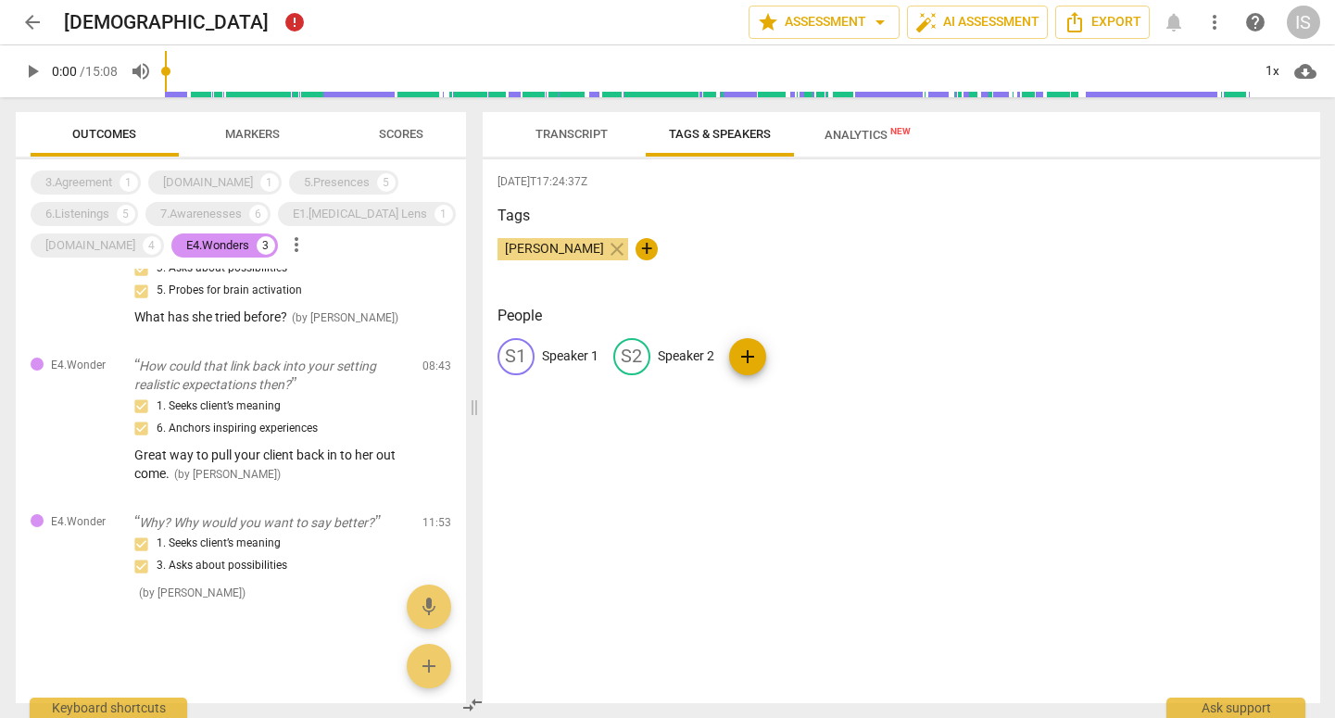
click at [582, 131] on span "Transcript" at bounding box center [572, 134] width 72 height 14
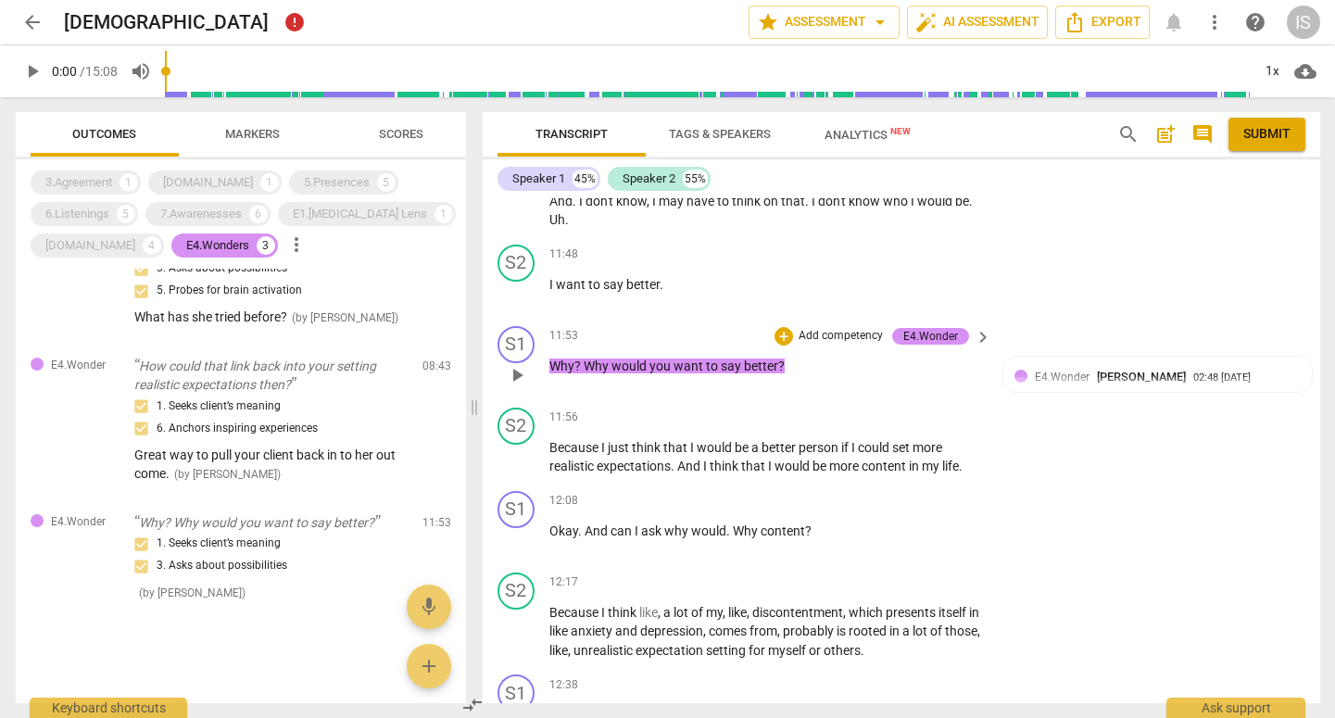
scroll to position [6123, 0]
